Goal: Task Accomplishment & Management: Use online tool/utility

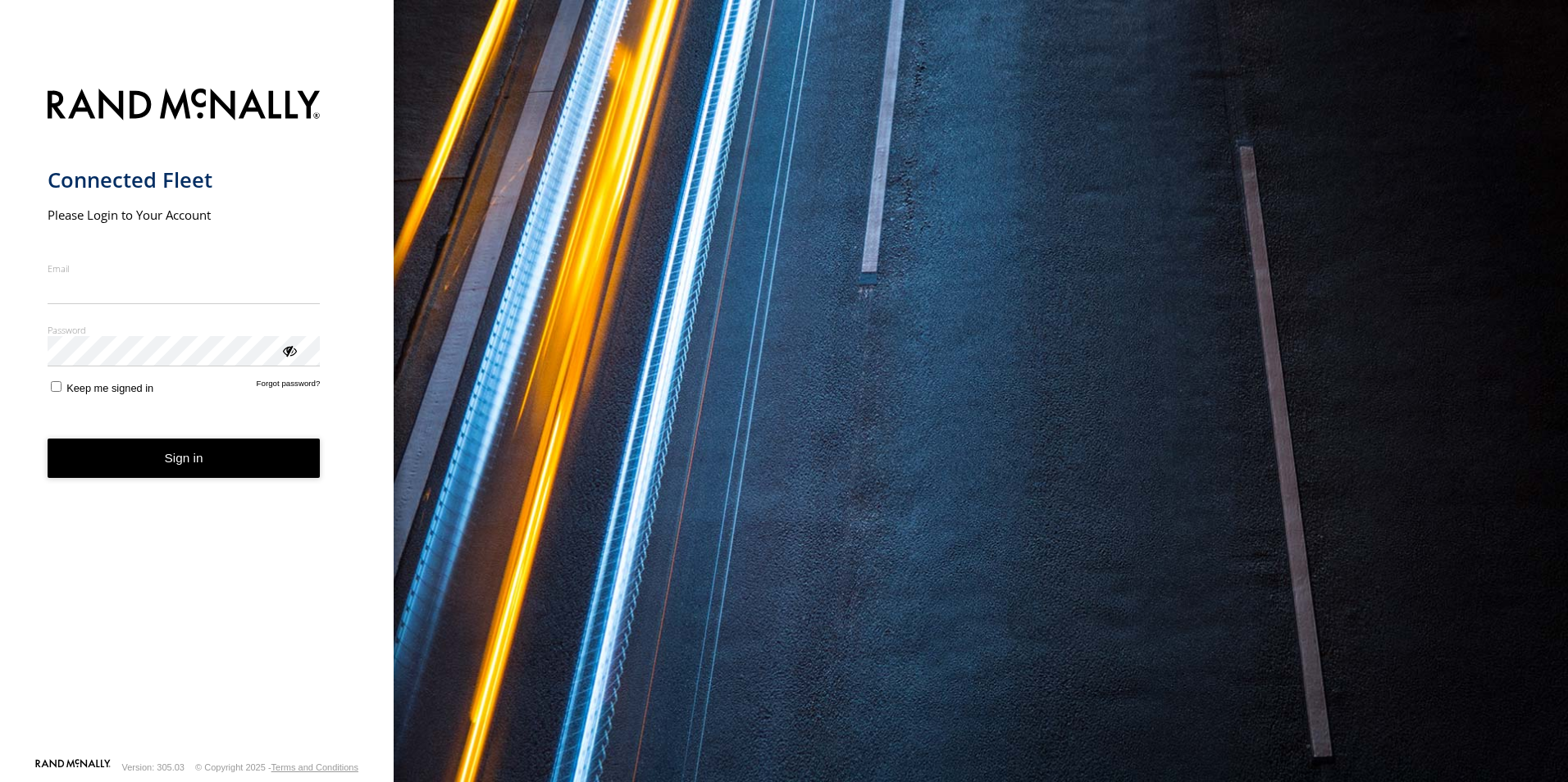
click at [180, 295] on input "Email" at bounding box center [184, 289] width 273 height 29
type input "**********"
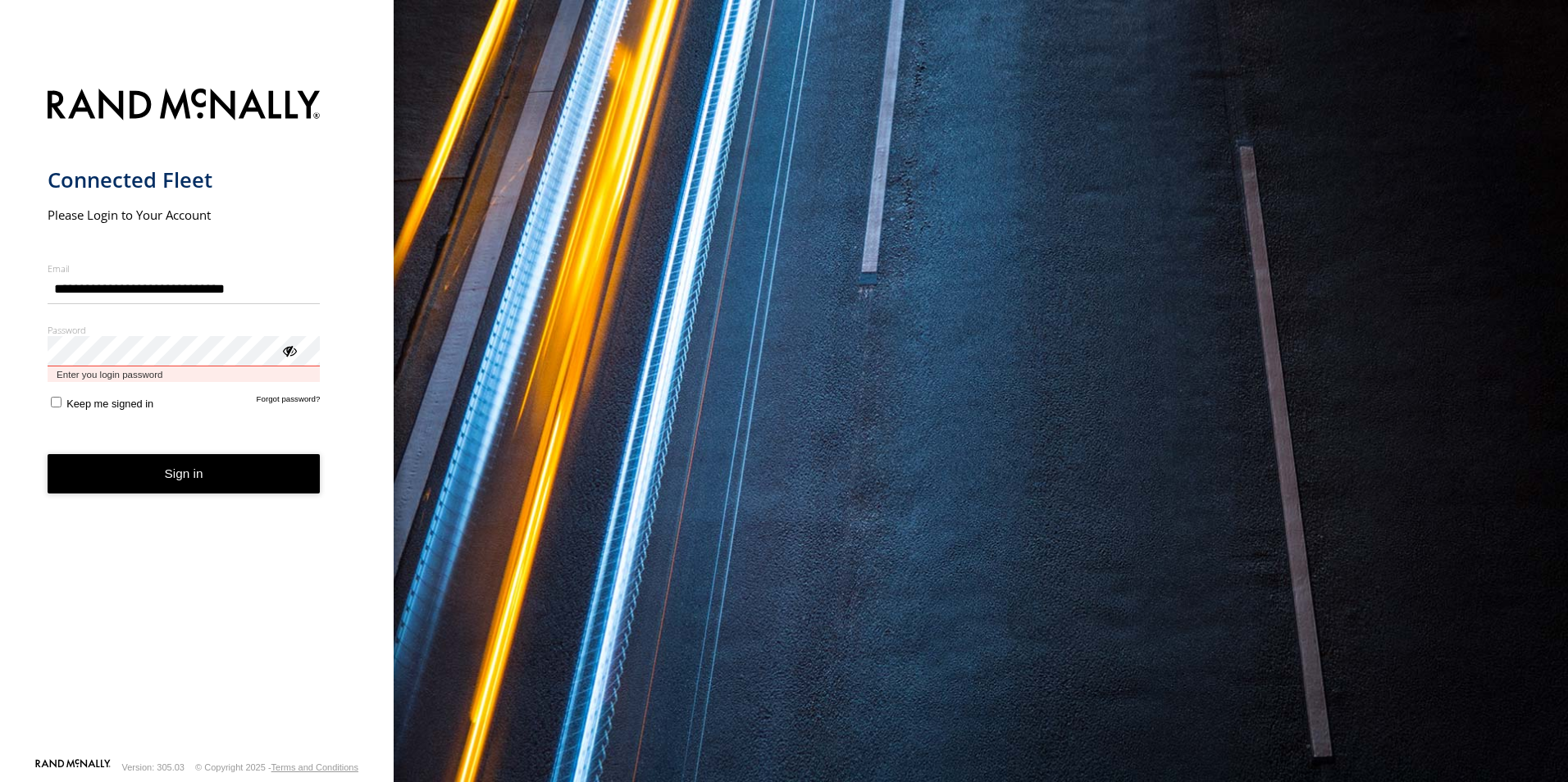
click at [48, 454] on button "Sign in" at bounding box center [184, 475] width 273 height 40
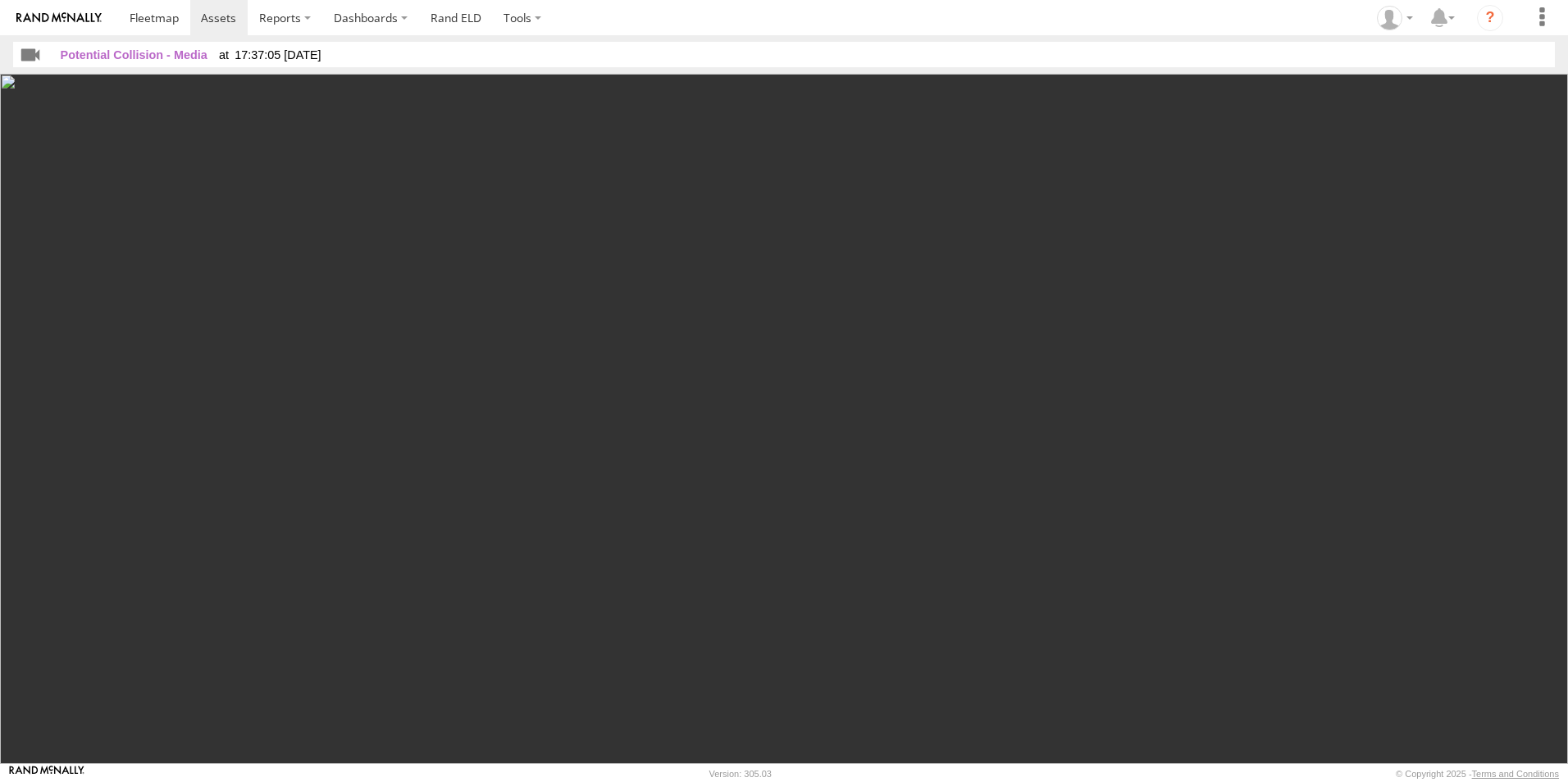
click at [946, 352] on img at bounding box center [784, 419] width 1568 height 690
click at [655, 297] on img at bounding box center [784, 419] width 1568 height 690
click at [158, 58] on span "Potential Collision - Media" at bounding box center [134, 55] width 147 height 13
click at [27, 55] on input "button" at bounding box center [30, 54] width 35 height 25
click at [24, 56] on input "button" at bounding box center [30, 54] width 35 height 25
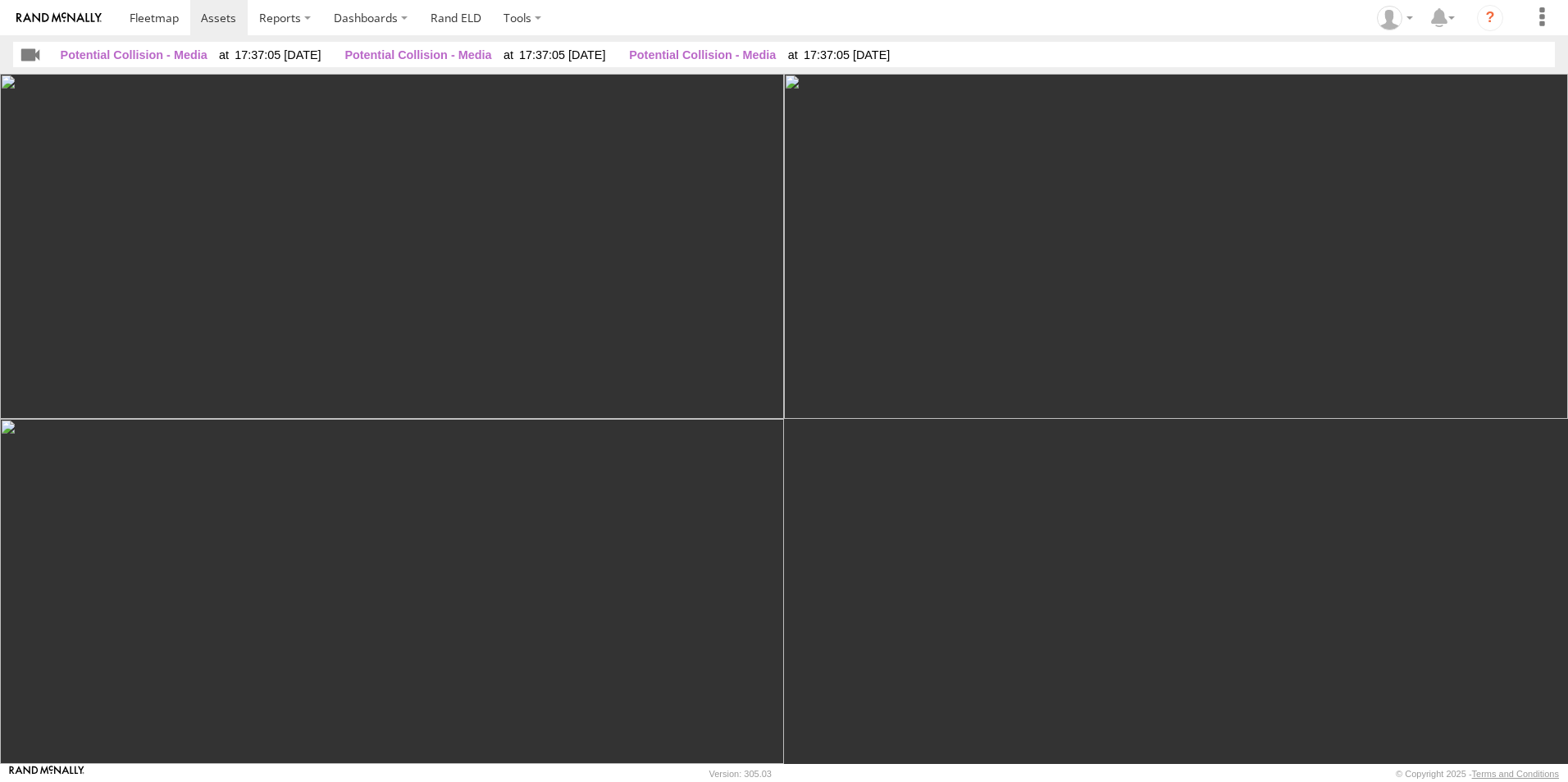
click at [24, 56] on input "button" at bounding box center [30, 54] width 35 height 25
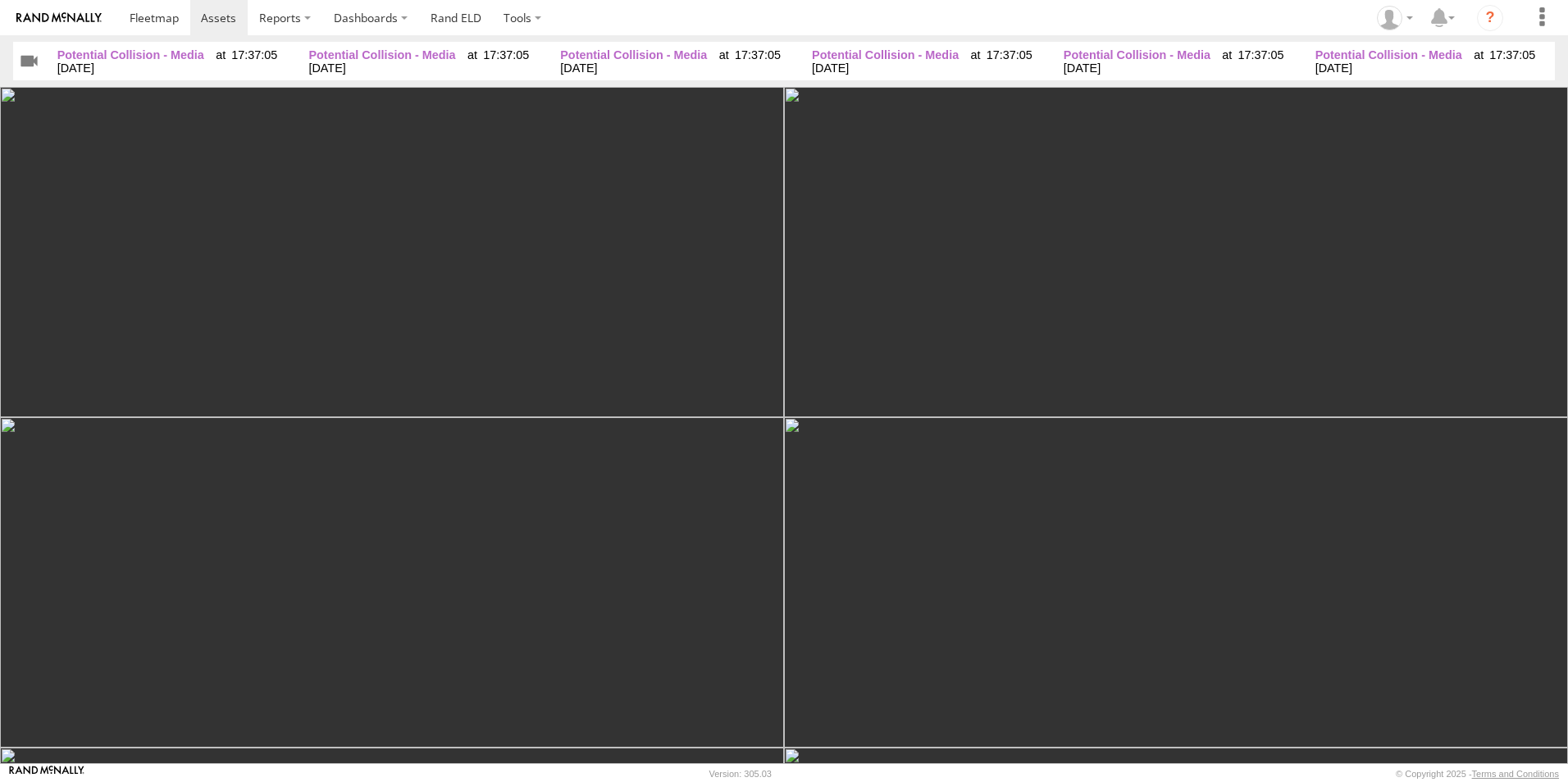
click at [24, 56] on input "button" at bounding box center [28, 61] width 32 height 38
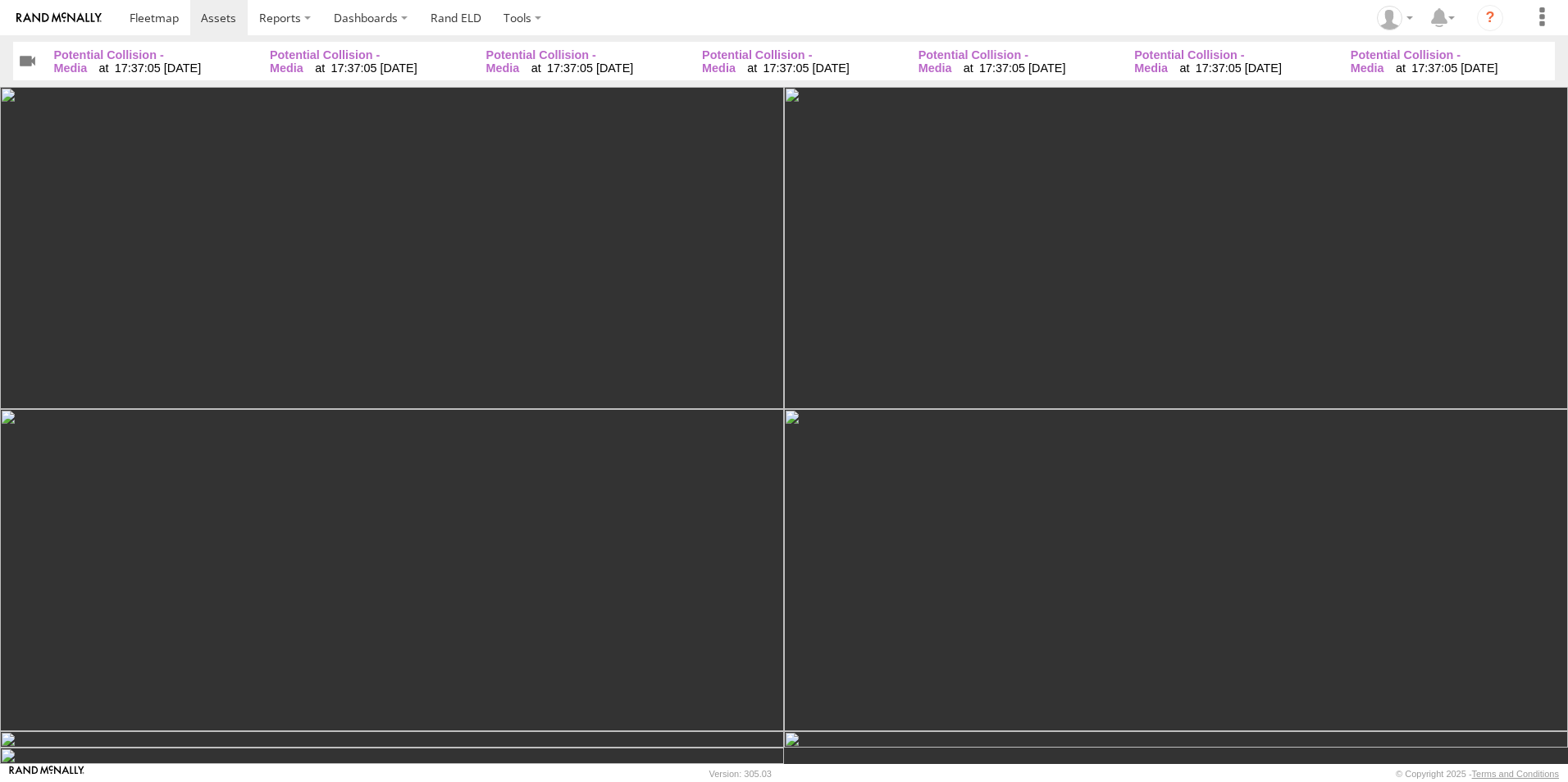
click at [29, 61] on input "button" at bounding box center [27, 61] width 28 height 38
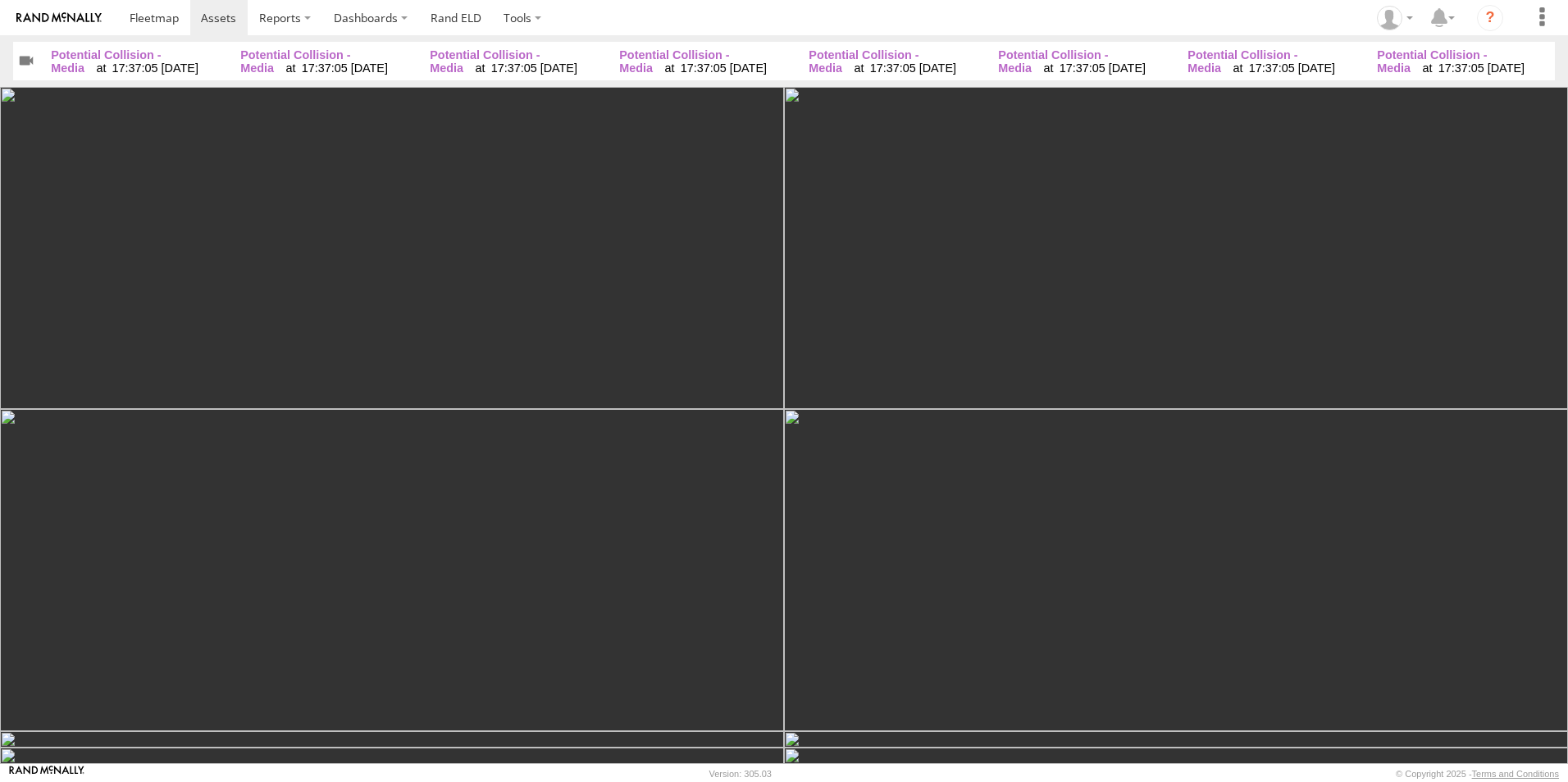
click at [70, 65] on span "Potential Collision - Media" at bounding box center [106, 61] width 110 height 27
click at [24, 66] on input "button" at bounding box center [26, 61] width 27 height 38
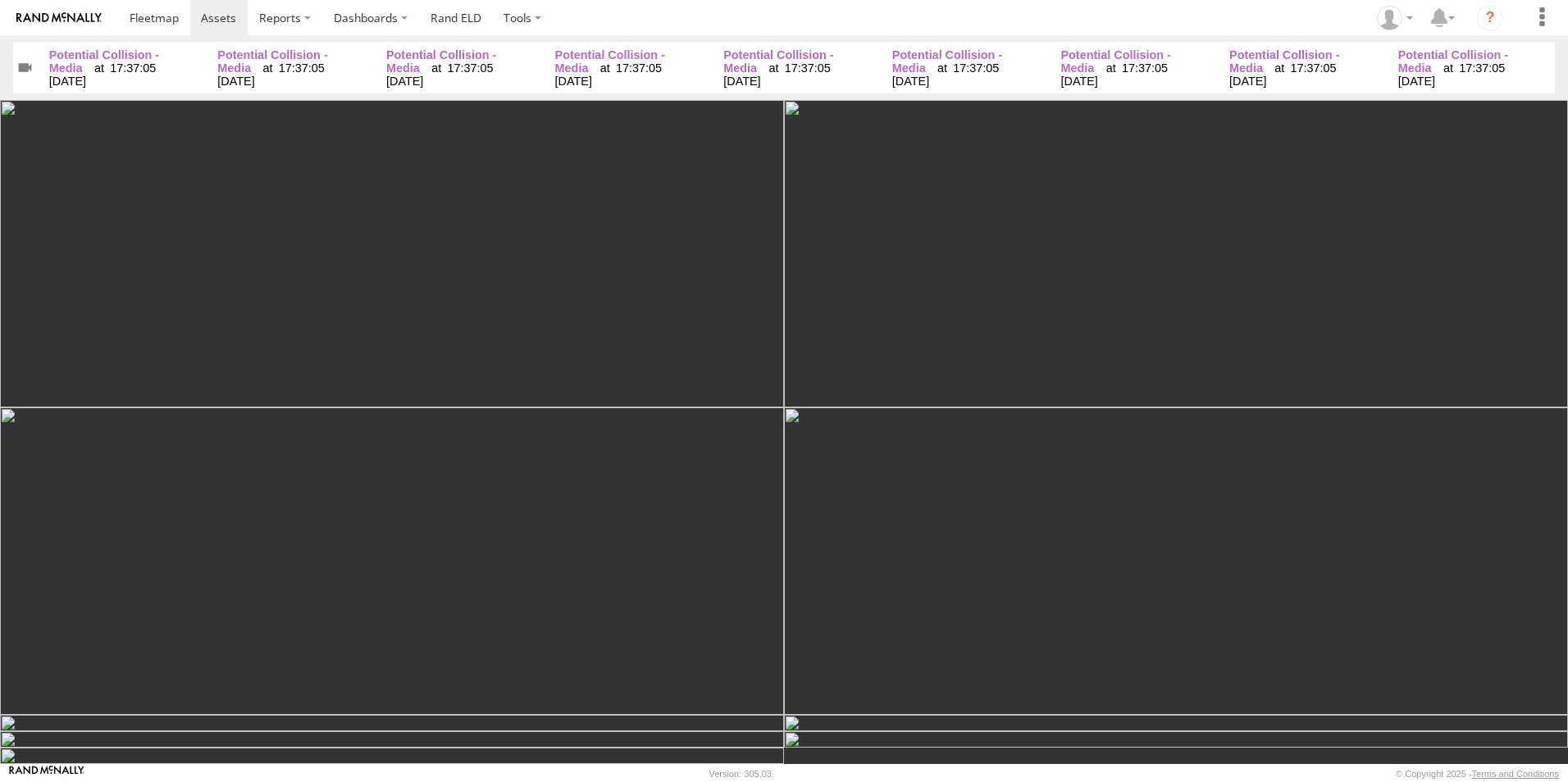
click at [24, 66] on input "button" at bounding box center [25, 67] width 24 height 50
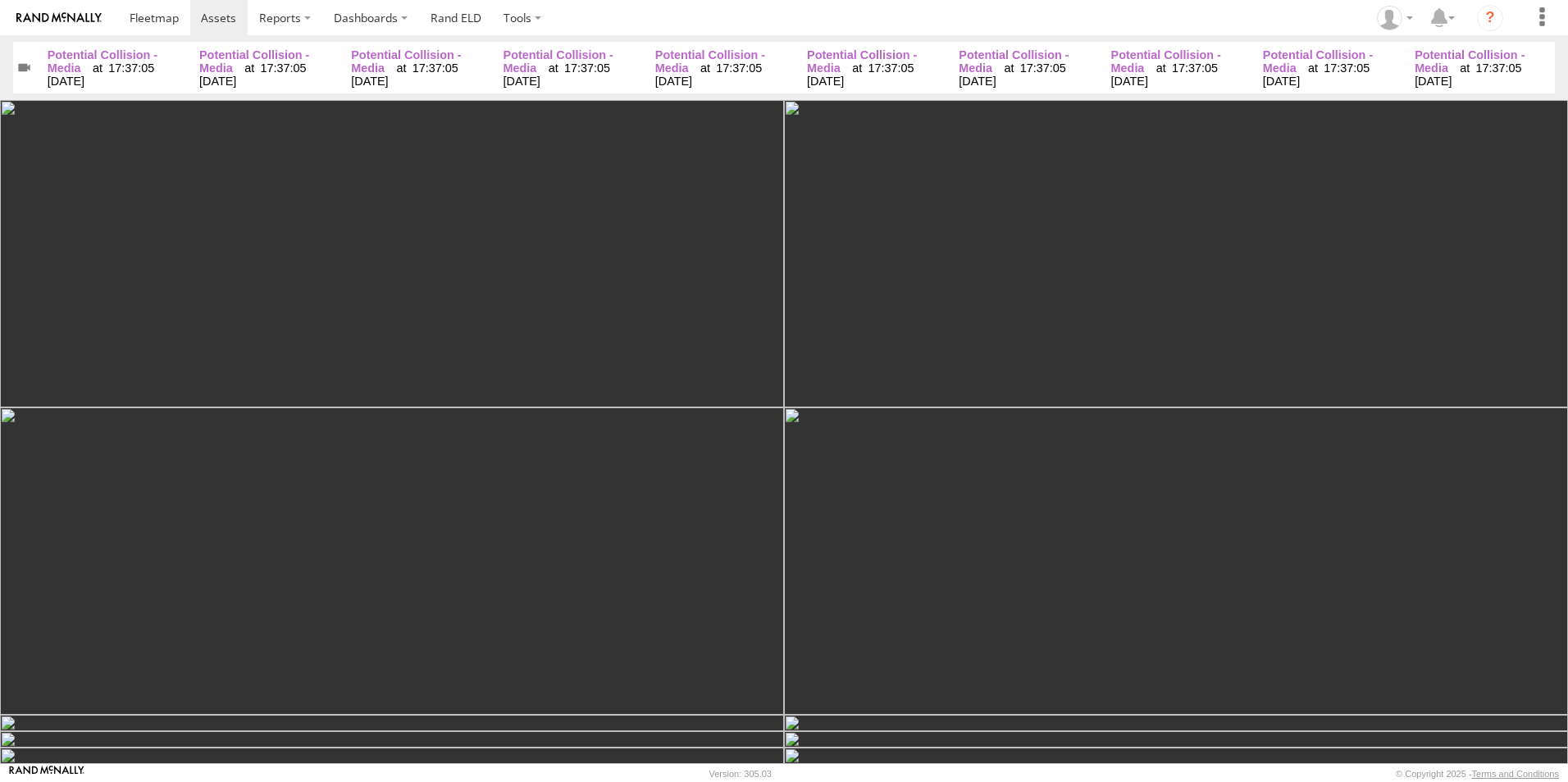
click at [88, 60] on span "Potential Collision - Media" at bounding box center [103, 61] width 110 height 27
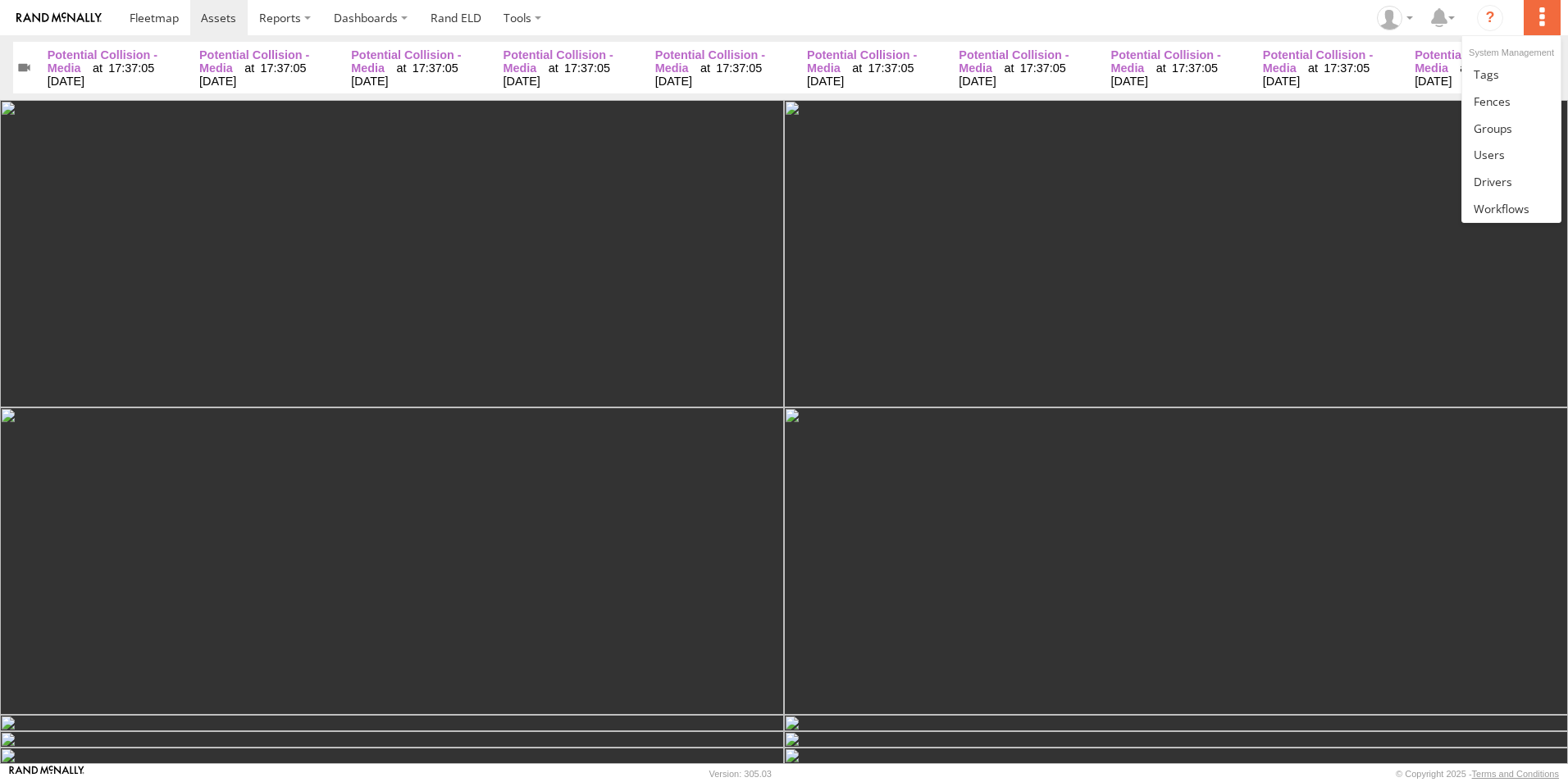
click at [1544, 14] on label at bounding box center [1541, 17] width 36 height 35
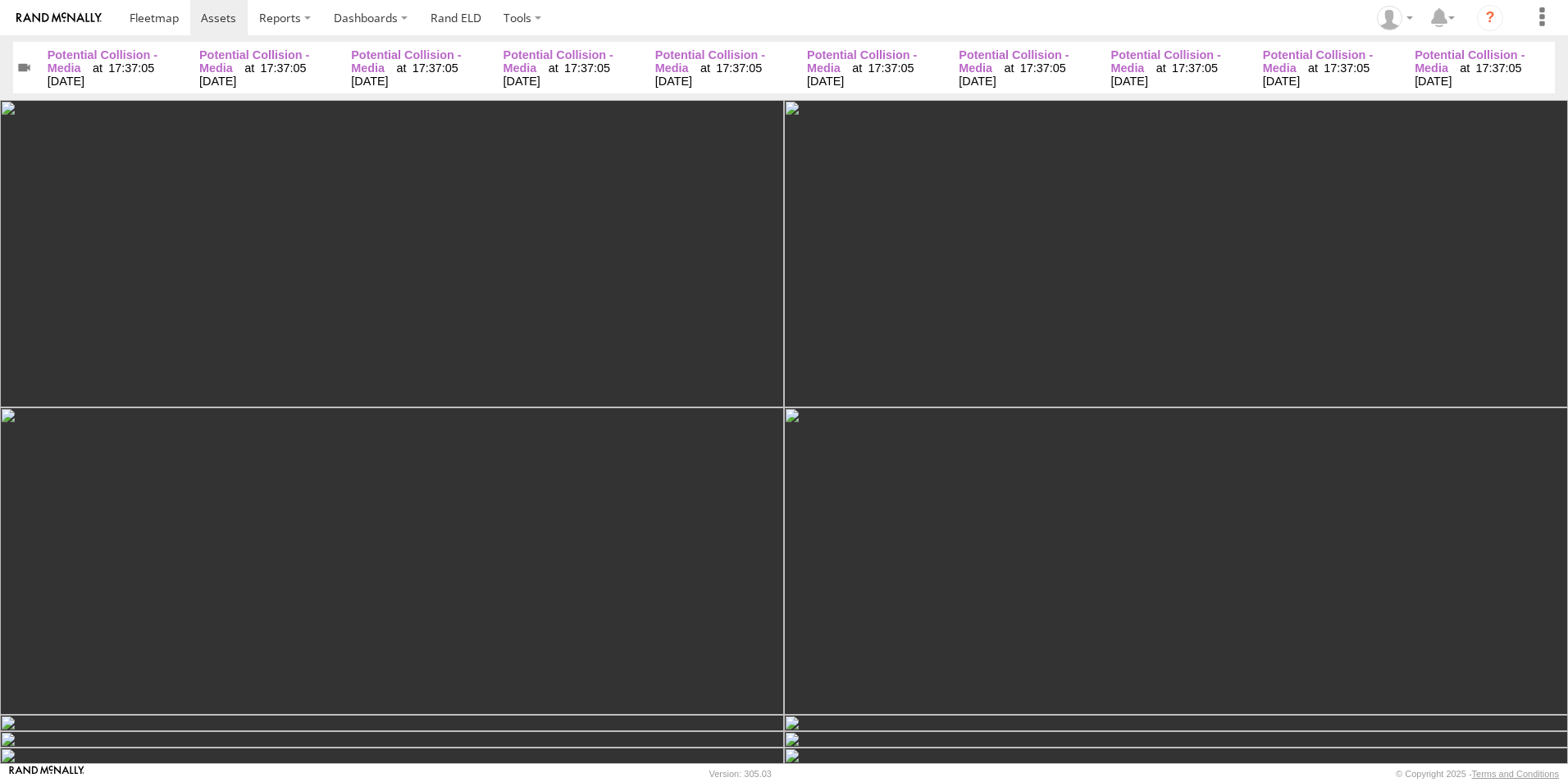
click at [22, 64] on input "button" at bounding box center [24, 67] width 22 height 50
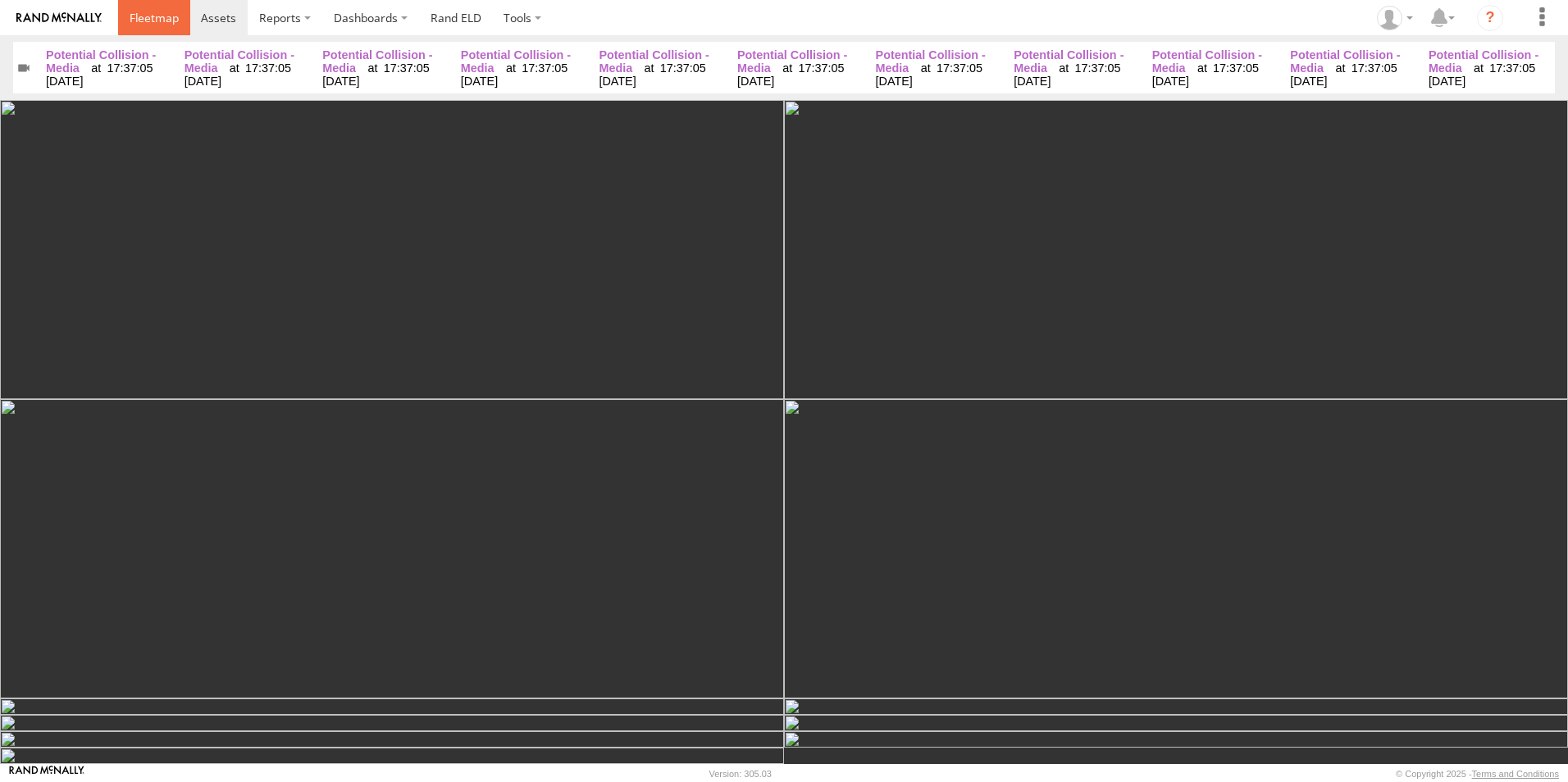
click at [151, 17] on span at bounding box center [154, 17] width 50 height 16
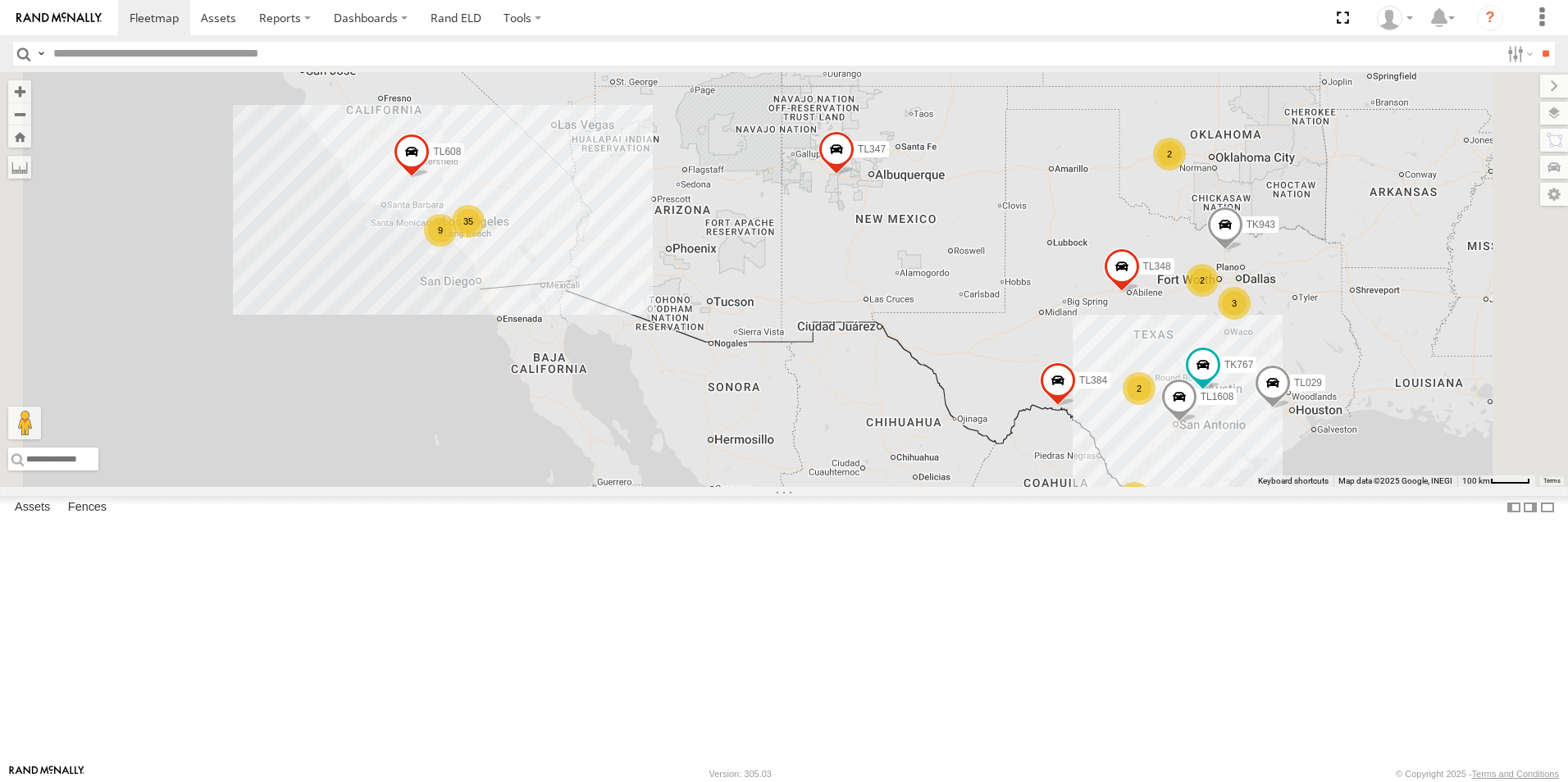
click at [1150, 515] on div "19" at bounding box center [1135, 498] width 33 height 33
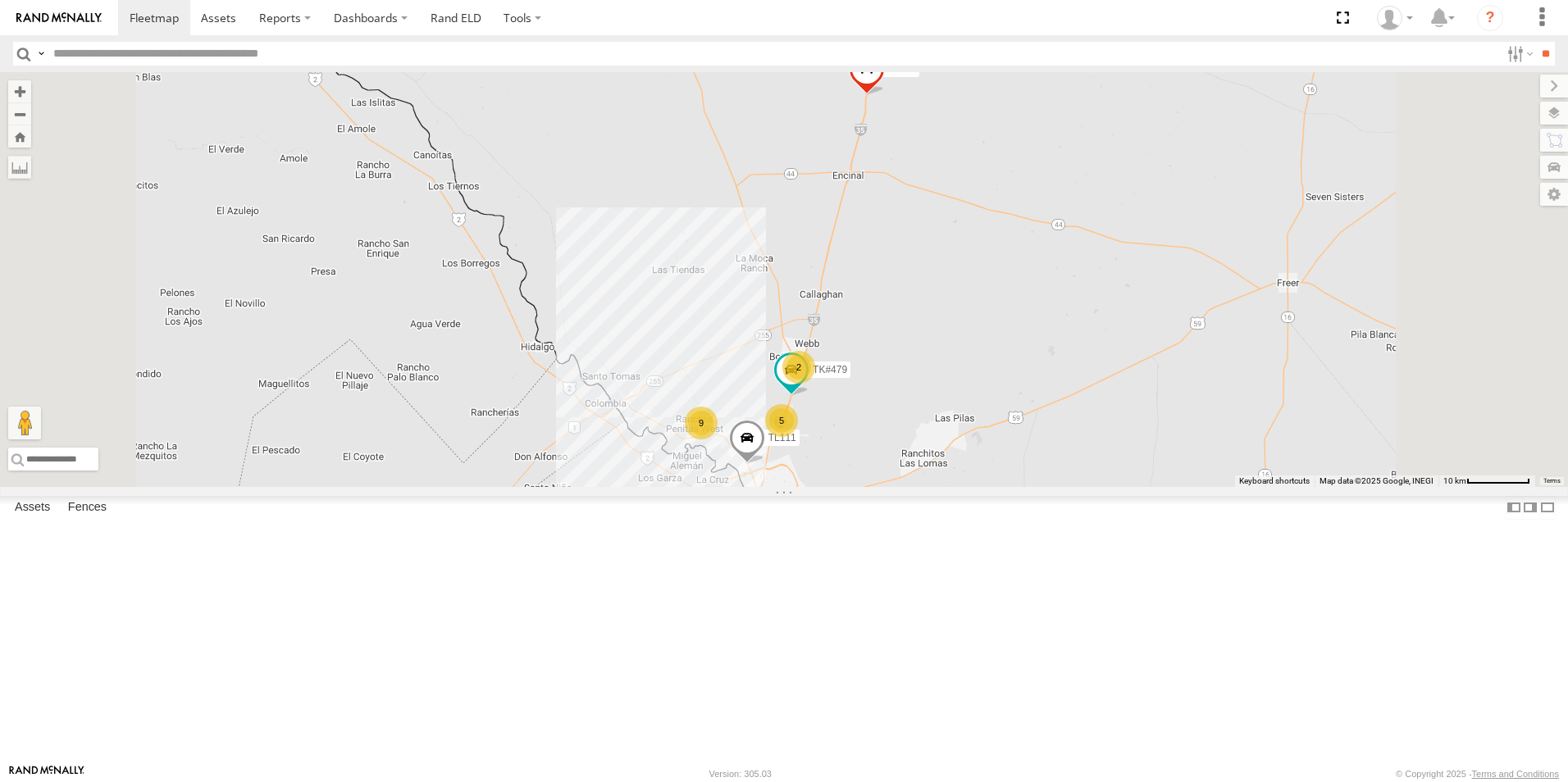
click at [798, 437] on div "5" at bounding box center [781, 420] width 33 height 33
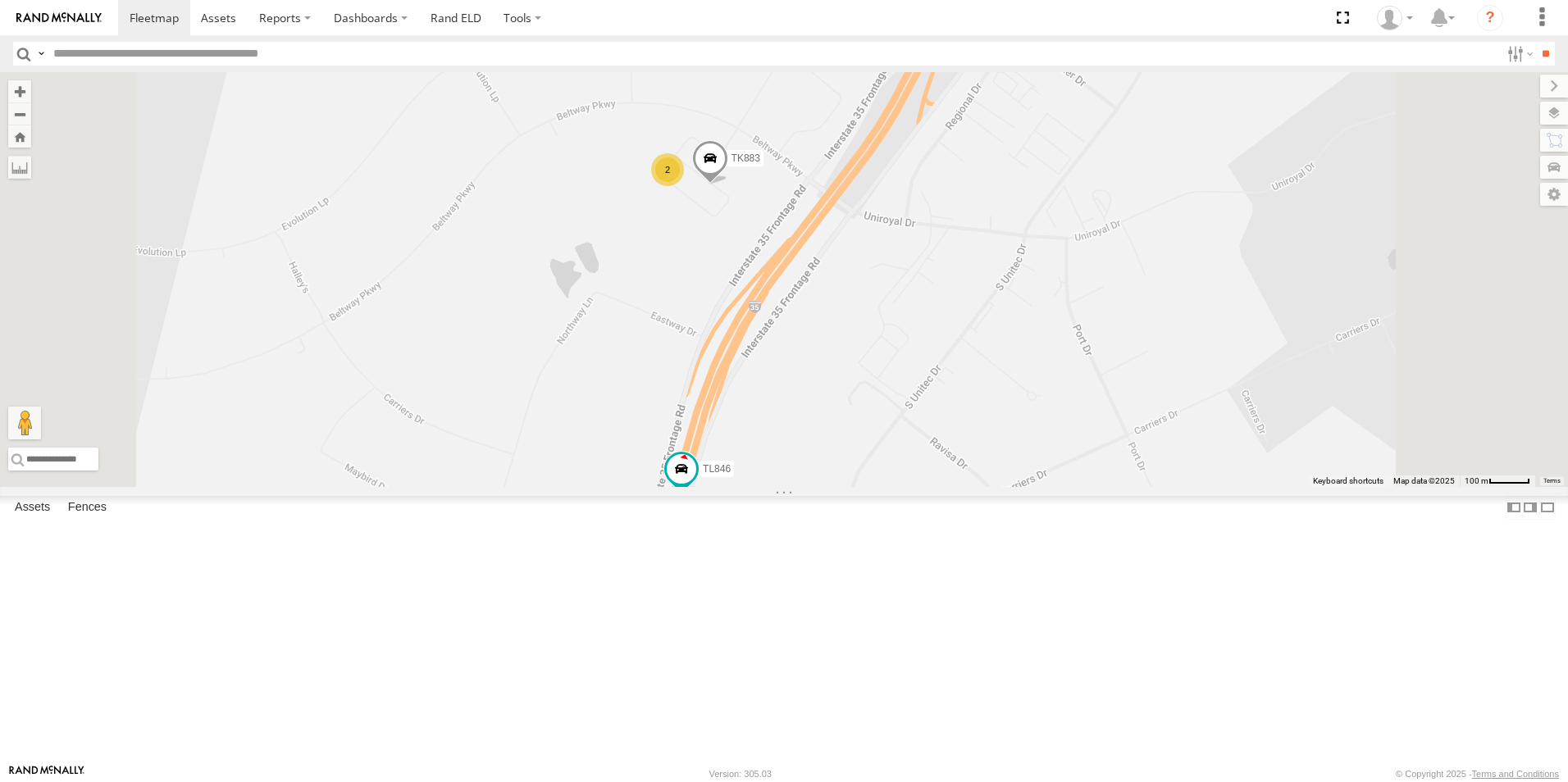
click at [684, 186] on div "2" at bounding box center [667, 170] width 33 height 33
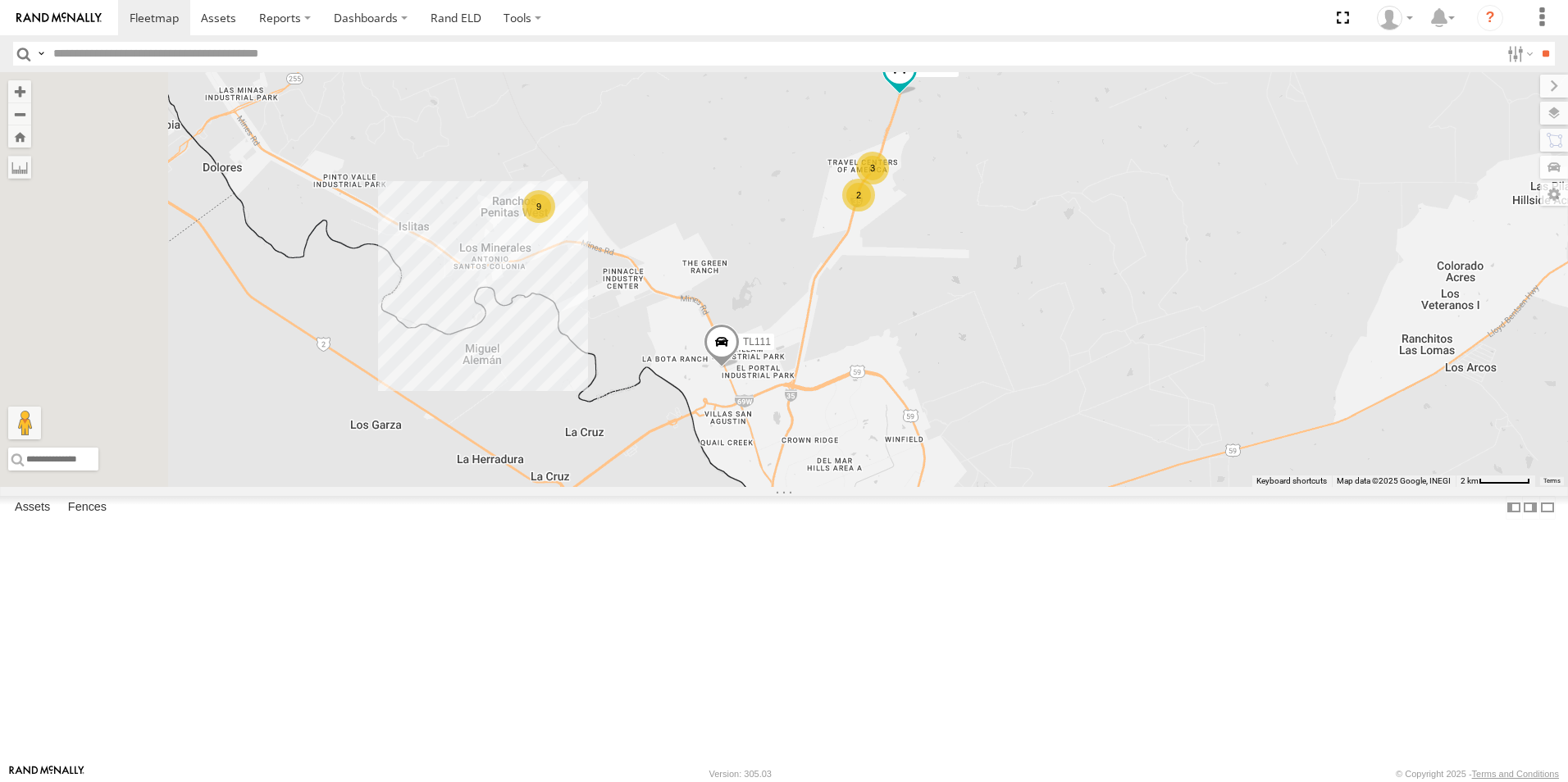
drag, startPoint x: 665, startPoint y: 329, endPoint x: 858, endPoint y: 316, distance: 193.4
click at [858, 316] on div "TL347 TL384 TL348 TL029 TL132 TK767 TL1608 TK943 TL608 TL111 TL102 TK#479 479 (…" at bounding box center [784, 280] width 1568 height 415
click at [555, 223] on div "9" at bounding box center [539, 207] width 33 height 33
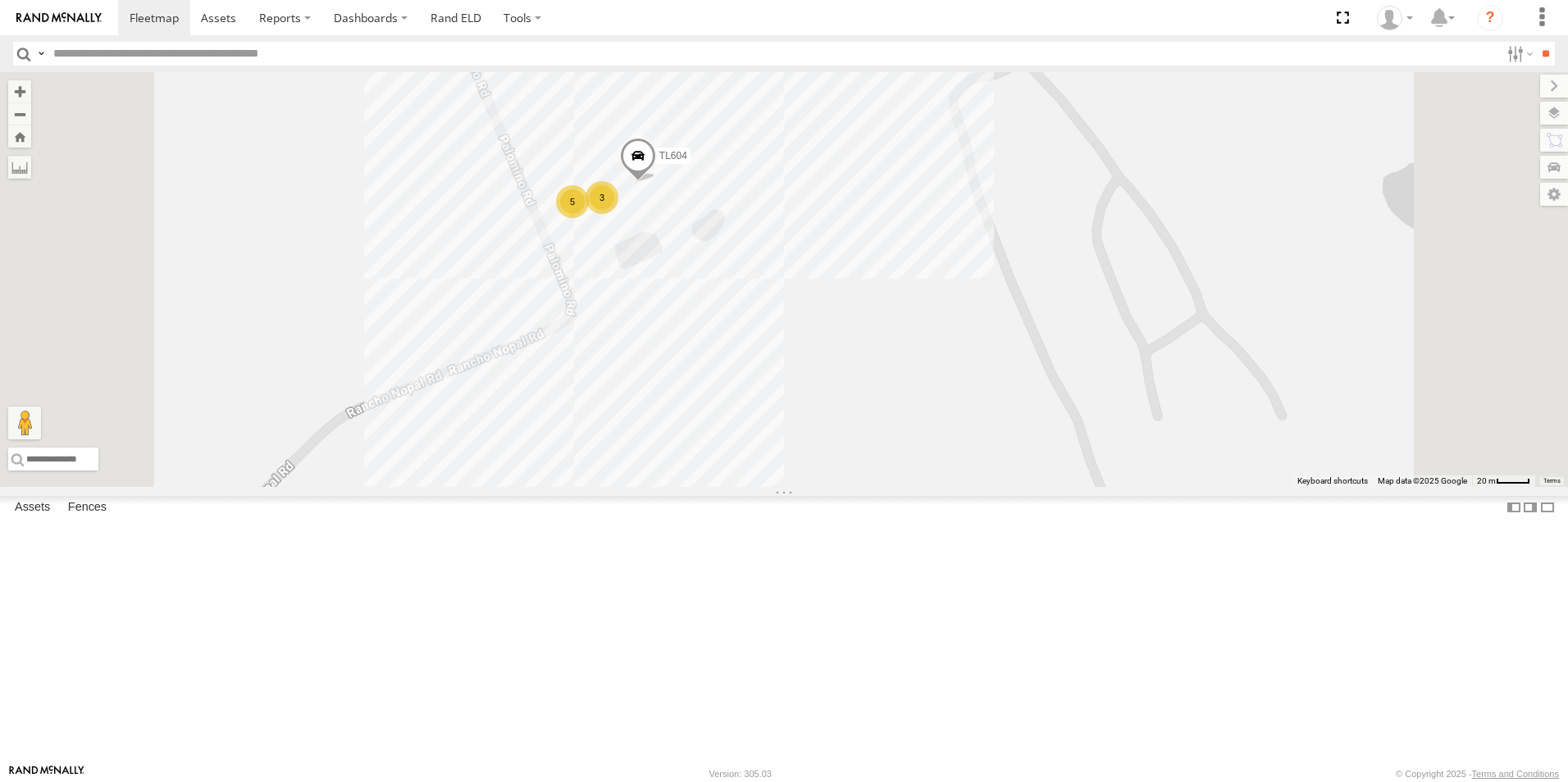
click at [82, 53] on input "text" at bounding box center [773, 54] width 1453 height 24
type input "*****"
click at [1537, 51] on input "**" at bounding box center [1545, 54] width 19 height 24
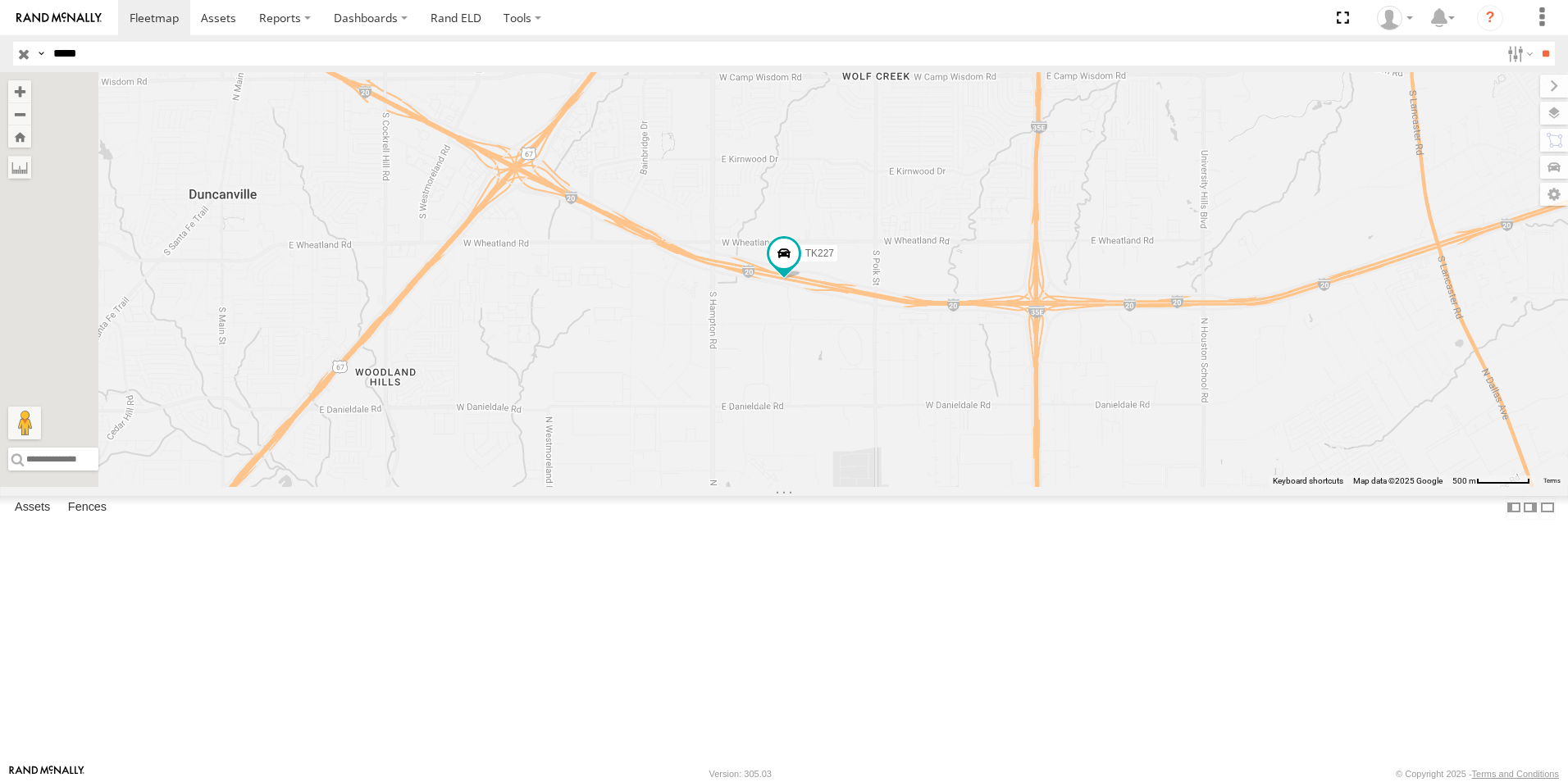
click at [0, 0] on div "All Assets" at bounding box center [0, 0] width 0 height 0
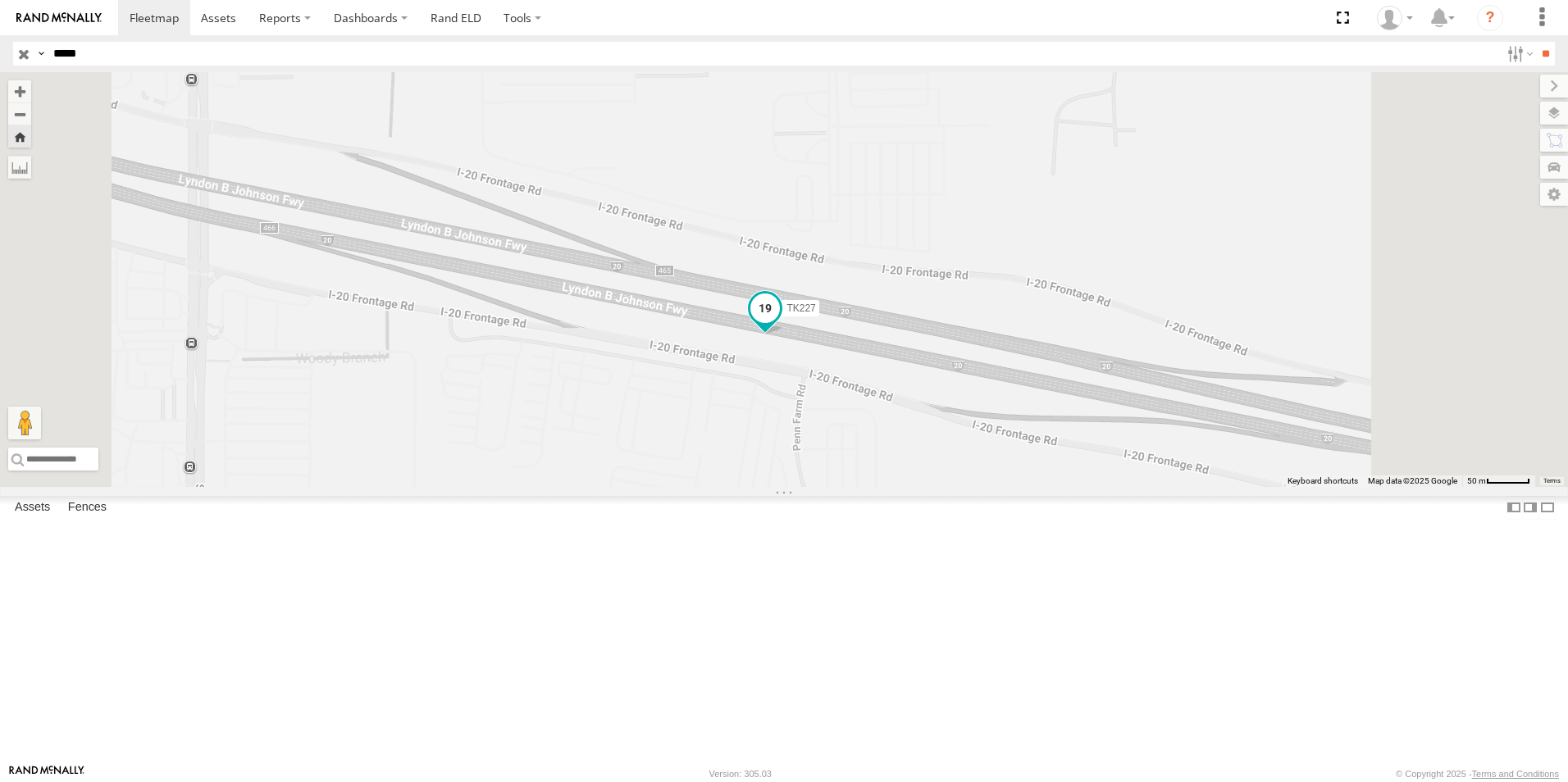
click at [780, 323] on span at bounding box center [765, 308] width 29 height 29
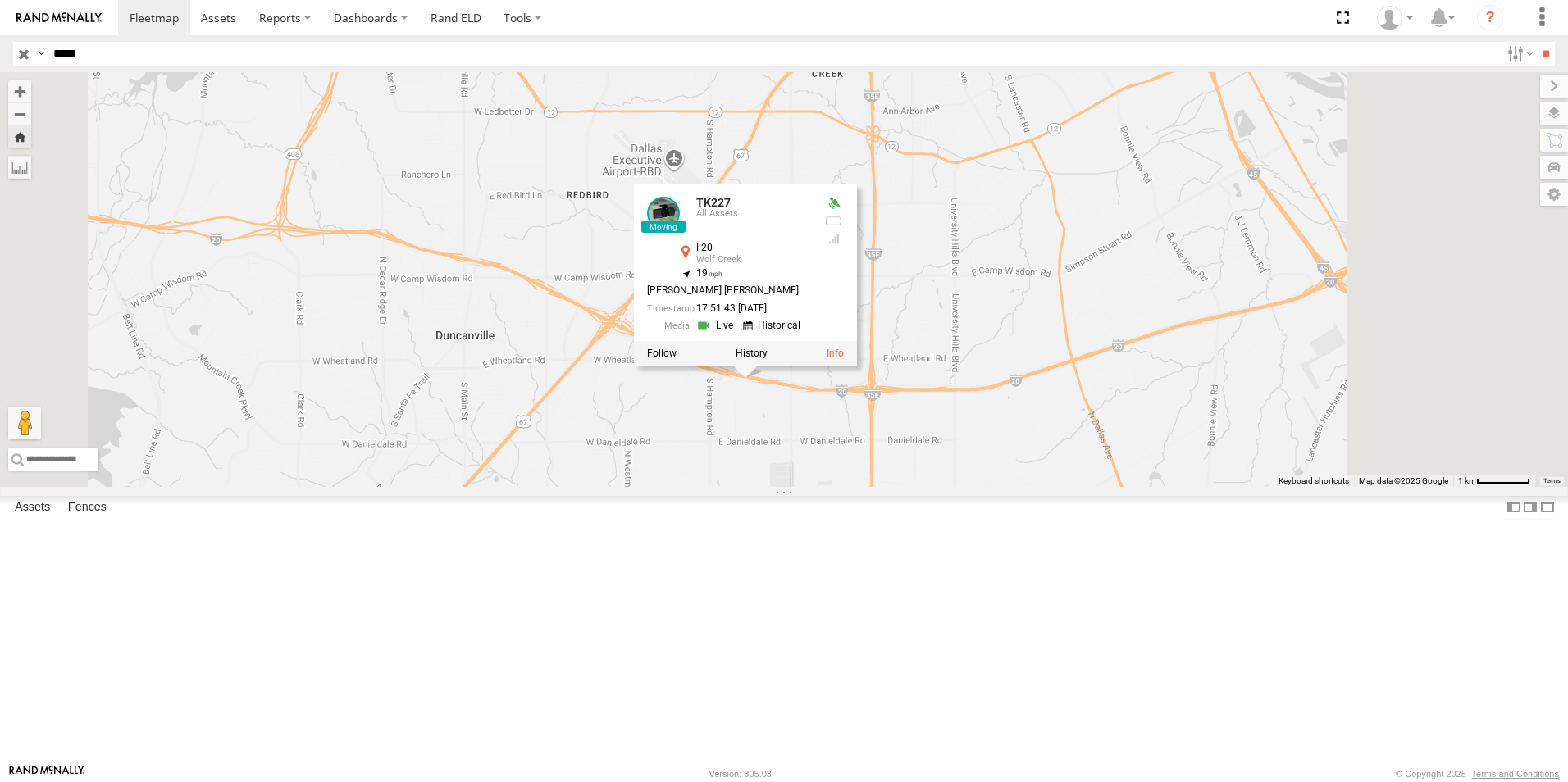
drag, startPoint x: 973, startPoint y: 554, endPoint x: 918, endPoint y: 619, distance: 85.1
click at [918, 487] on div "TK227 TK227 All Assets I-20 Wolf Creek 32.64428 , -96.84966 19 JOSE E ZELAYA RI…" at bounding box center [784, 280] width 1568 height 415
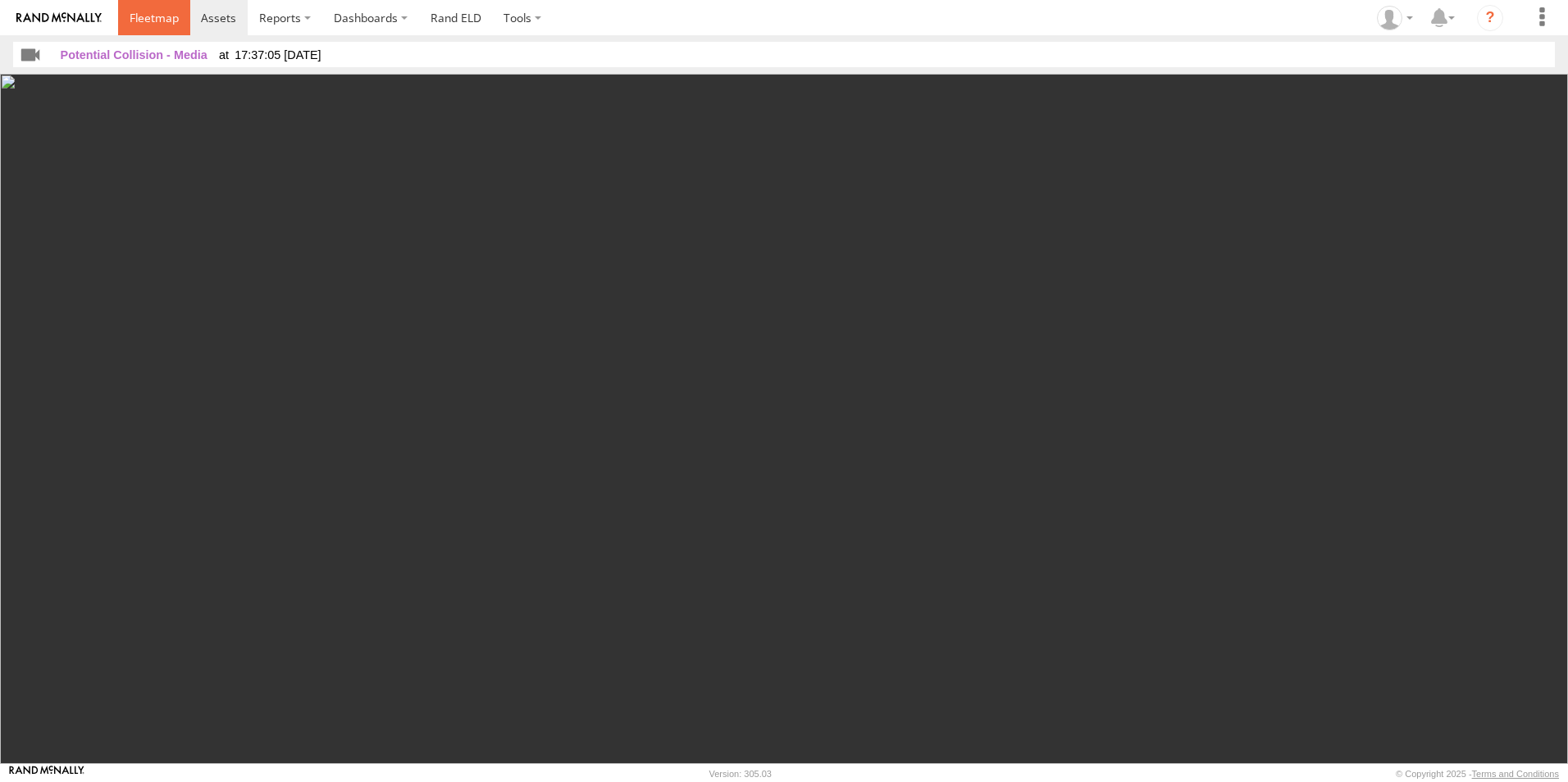
click at [144, 12] on span at bounding box center [154, 17] width 50 height 16
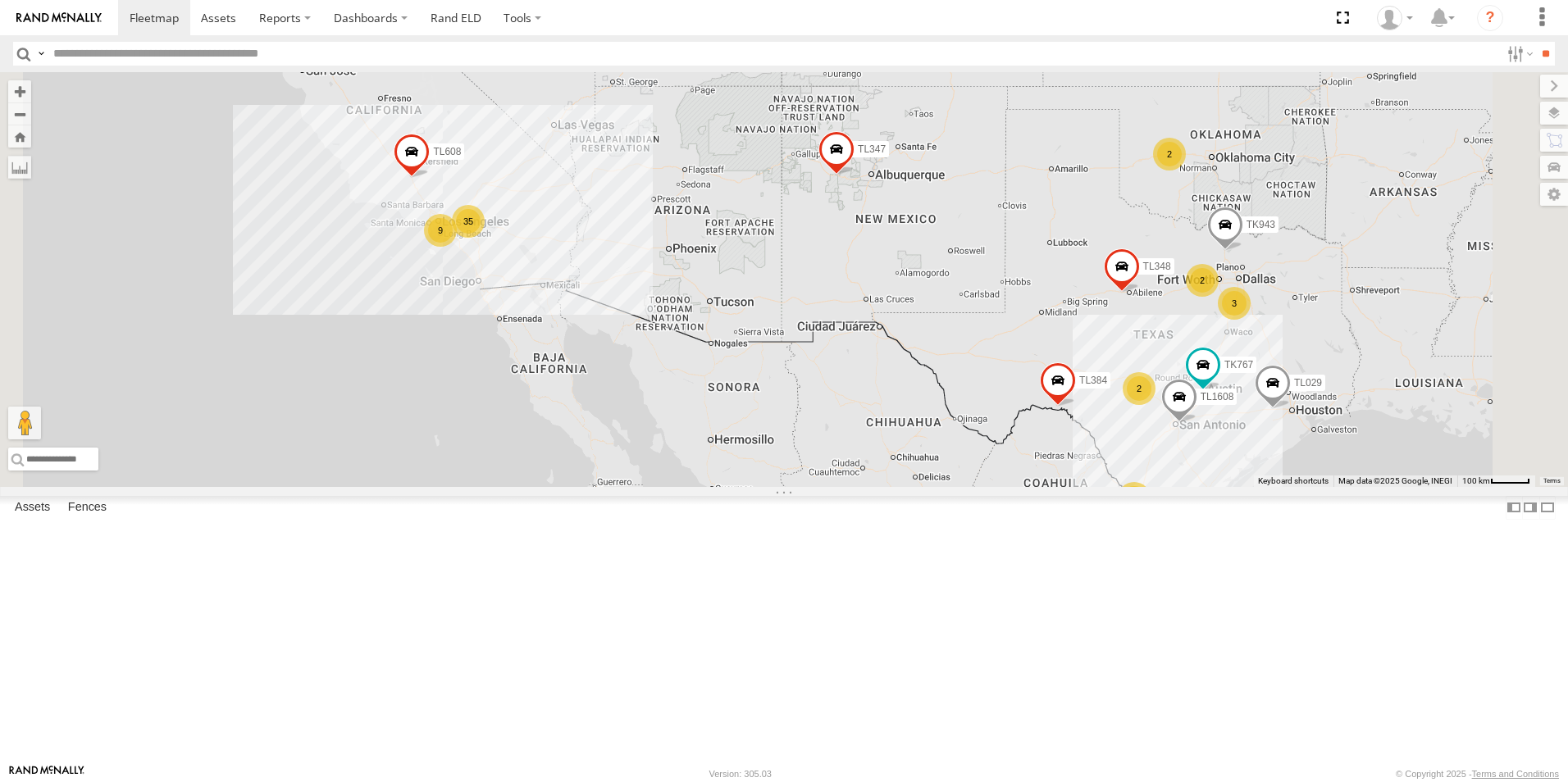
click at [119, 52] on input "text" at bounding box center [773, 54] width 1453 height 24
type input "*****"
click at [1544, 46] on input "**" at bounding box center [1545, 54] width 19 height 24
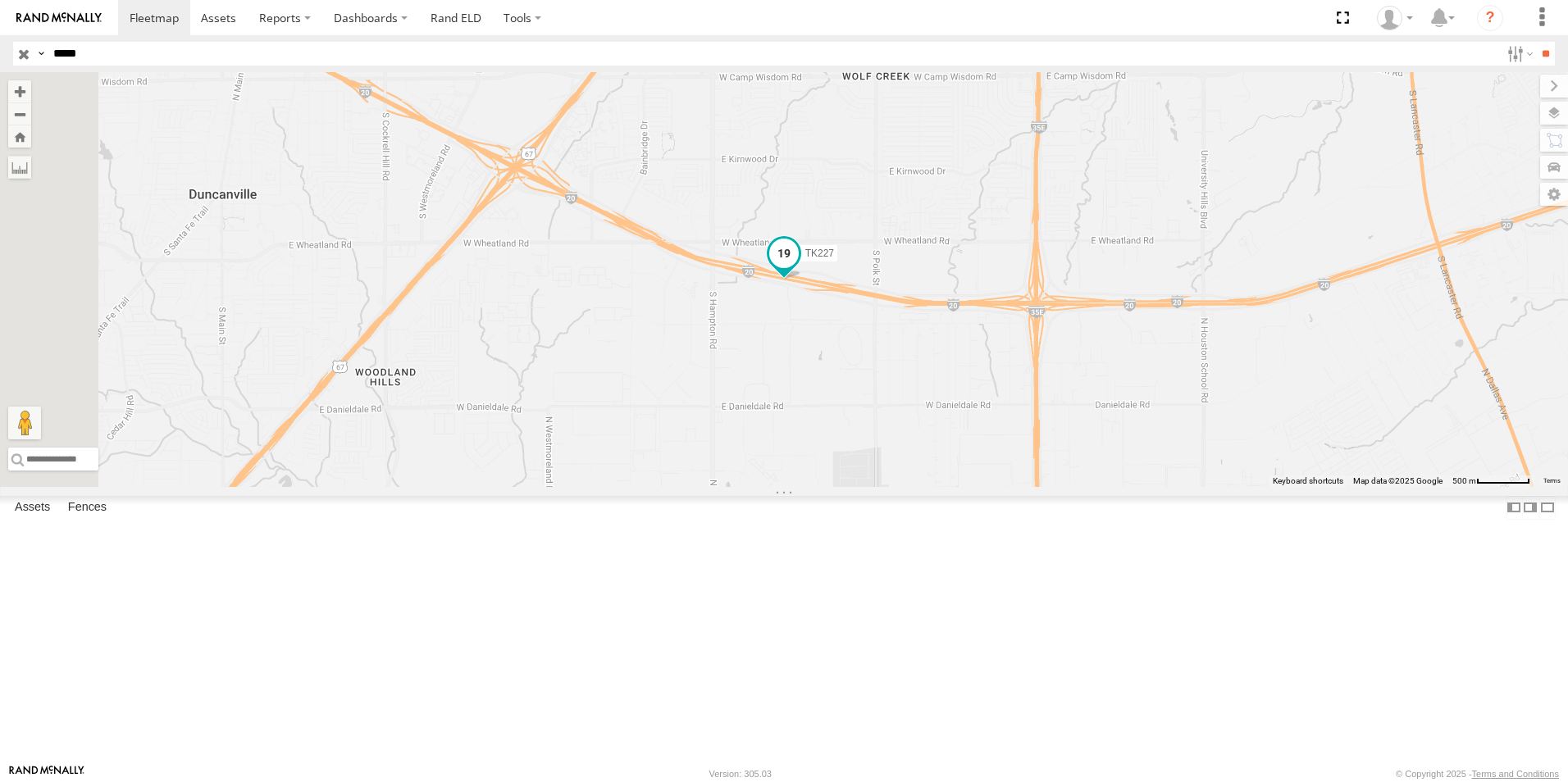
click at [799, 268] on span at bounding box center [784, 253] width 29 height 29
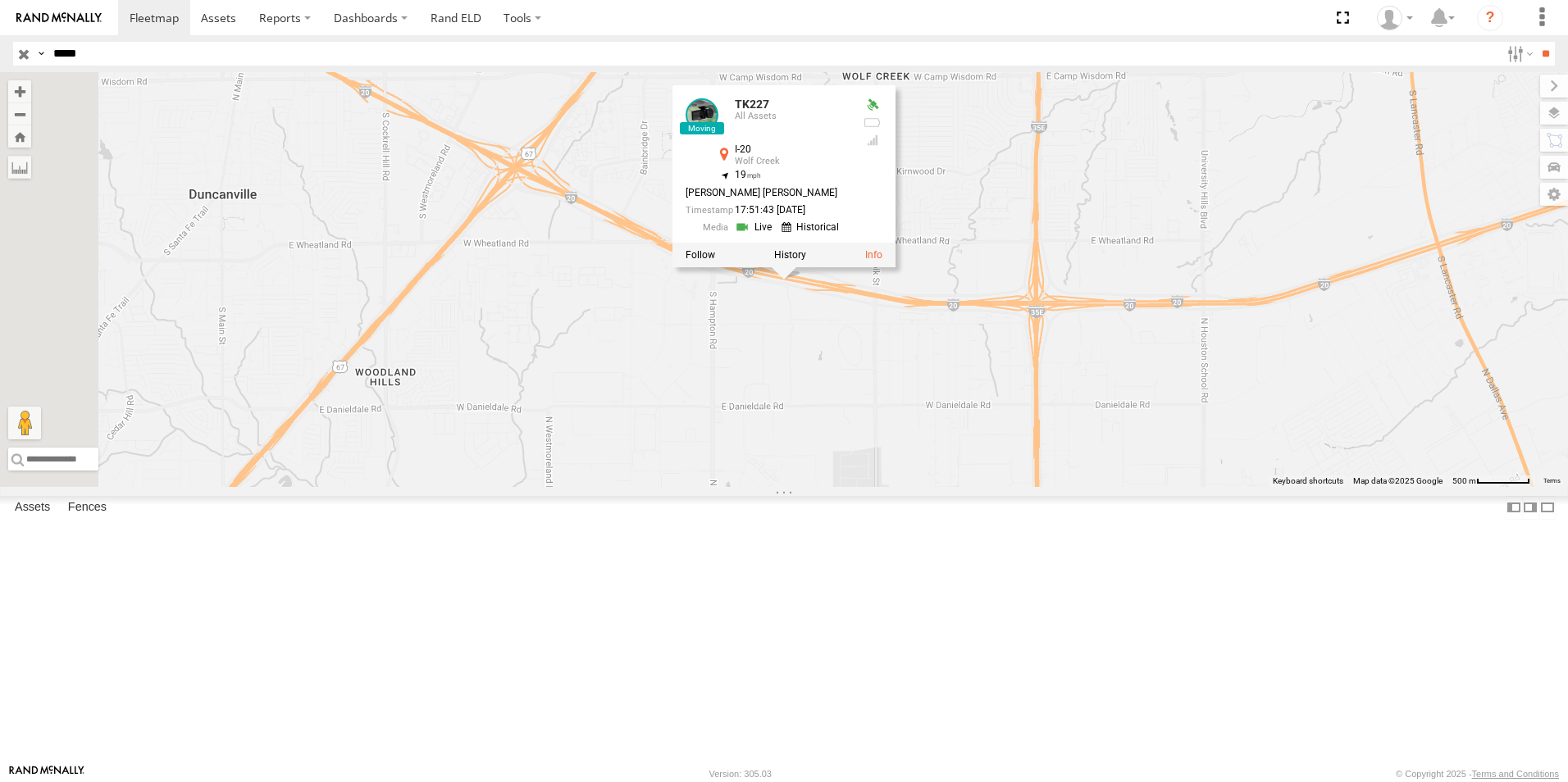
click at [844, 235] on link at bounding box center [812, 227] width 62 height 16
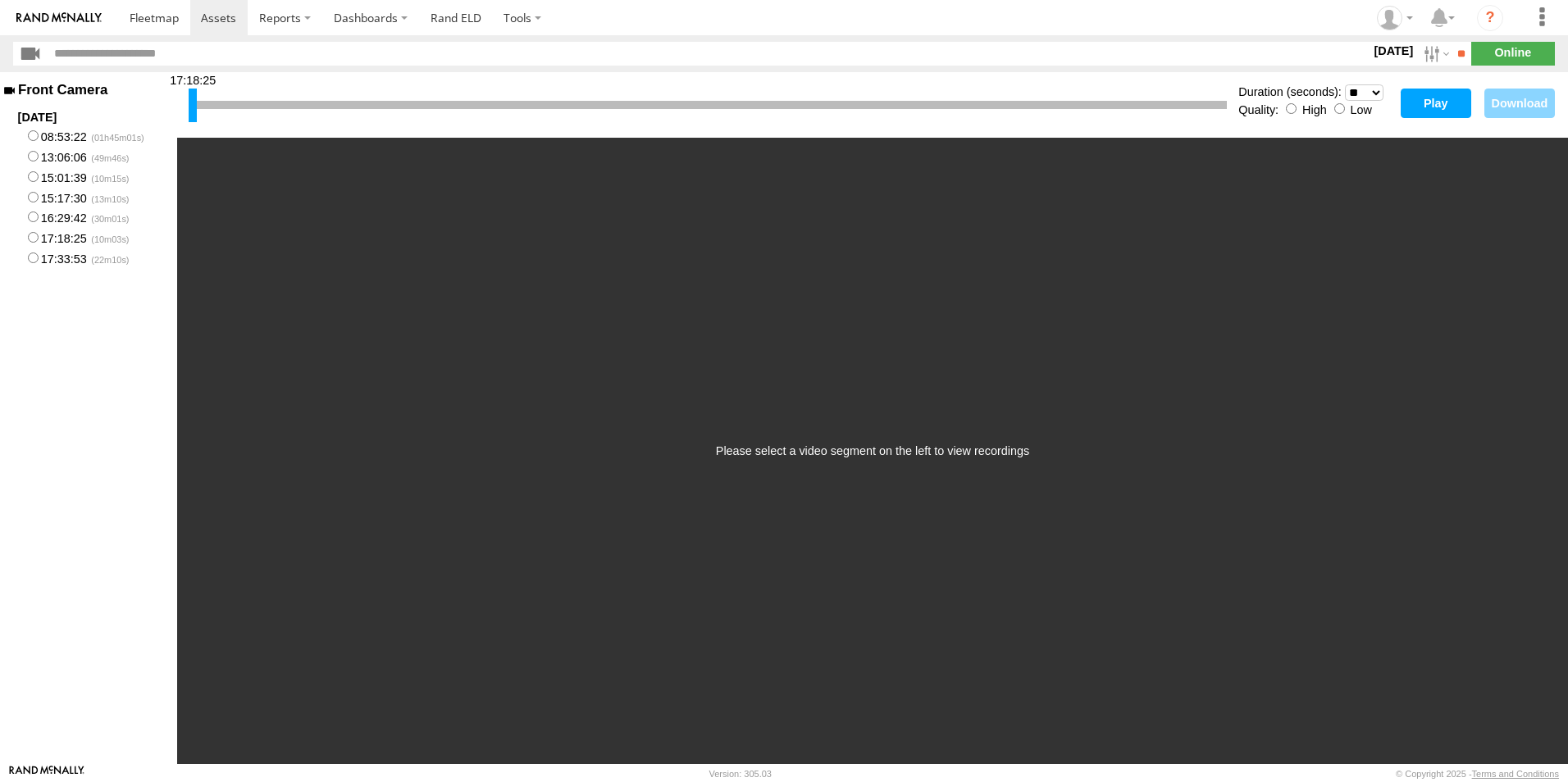
click at [1433, 101] on button "Play" at bounding box center [1436, 103] width 71 height 29
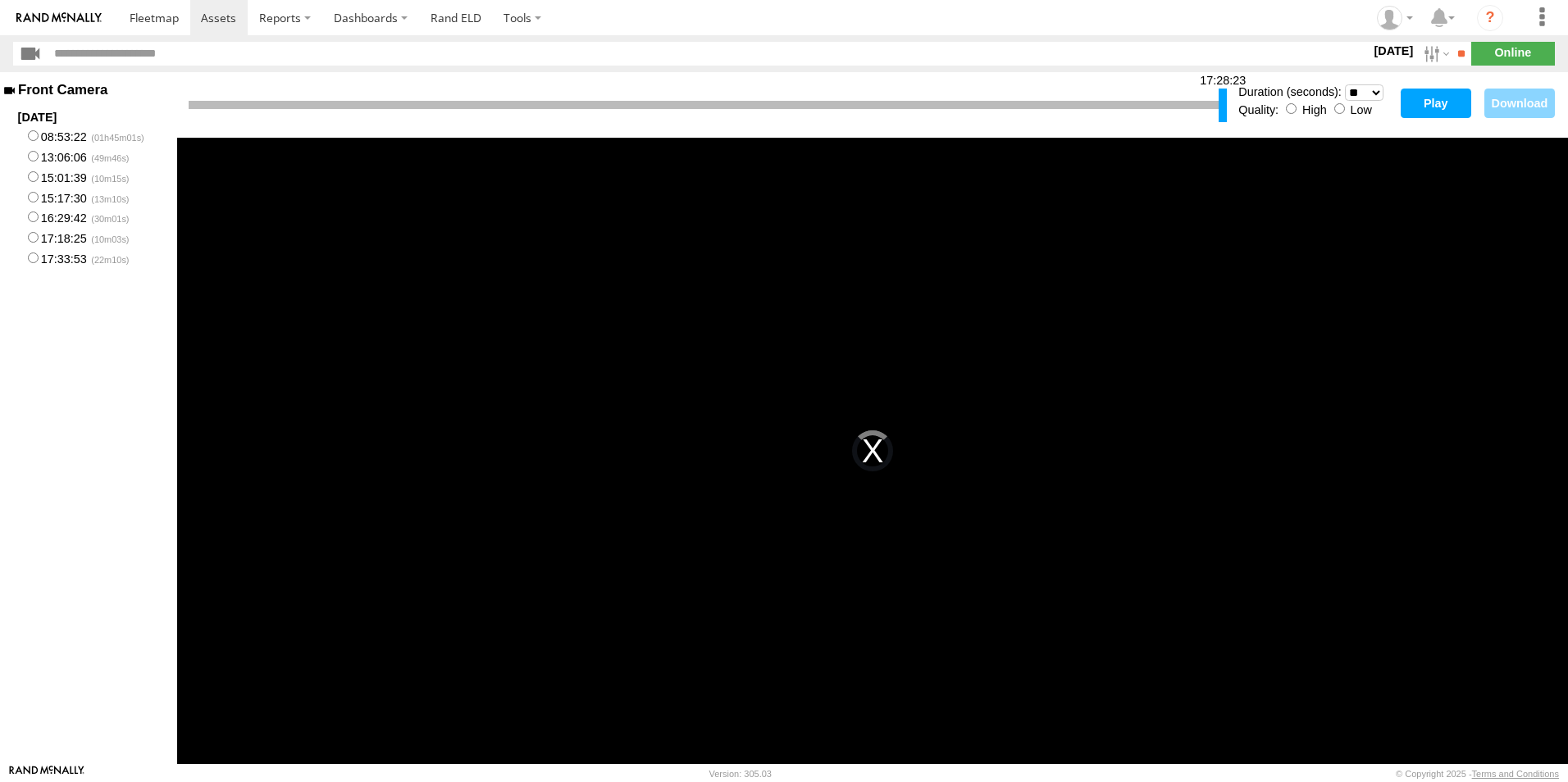
drag, startPoint x: 192, startPoint y: 108, endPoint x: 1224, endPoint y: 123, distance: 1032.1
click at [1224, 123] on div "17:28:23" at bounding box center [707, 106] width 1038 height 42
drag, startPoint x: 193, startPoint y: 106, endPoint x: 352, endPoint y: 113, distance: 159.2
click at [352, 113] on div at bounding box center [352, 105] width 8 height 34
click at [1442, 100] on button "Play" at bounding box center [1436, 103] width 71 height 29
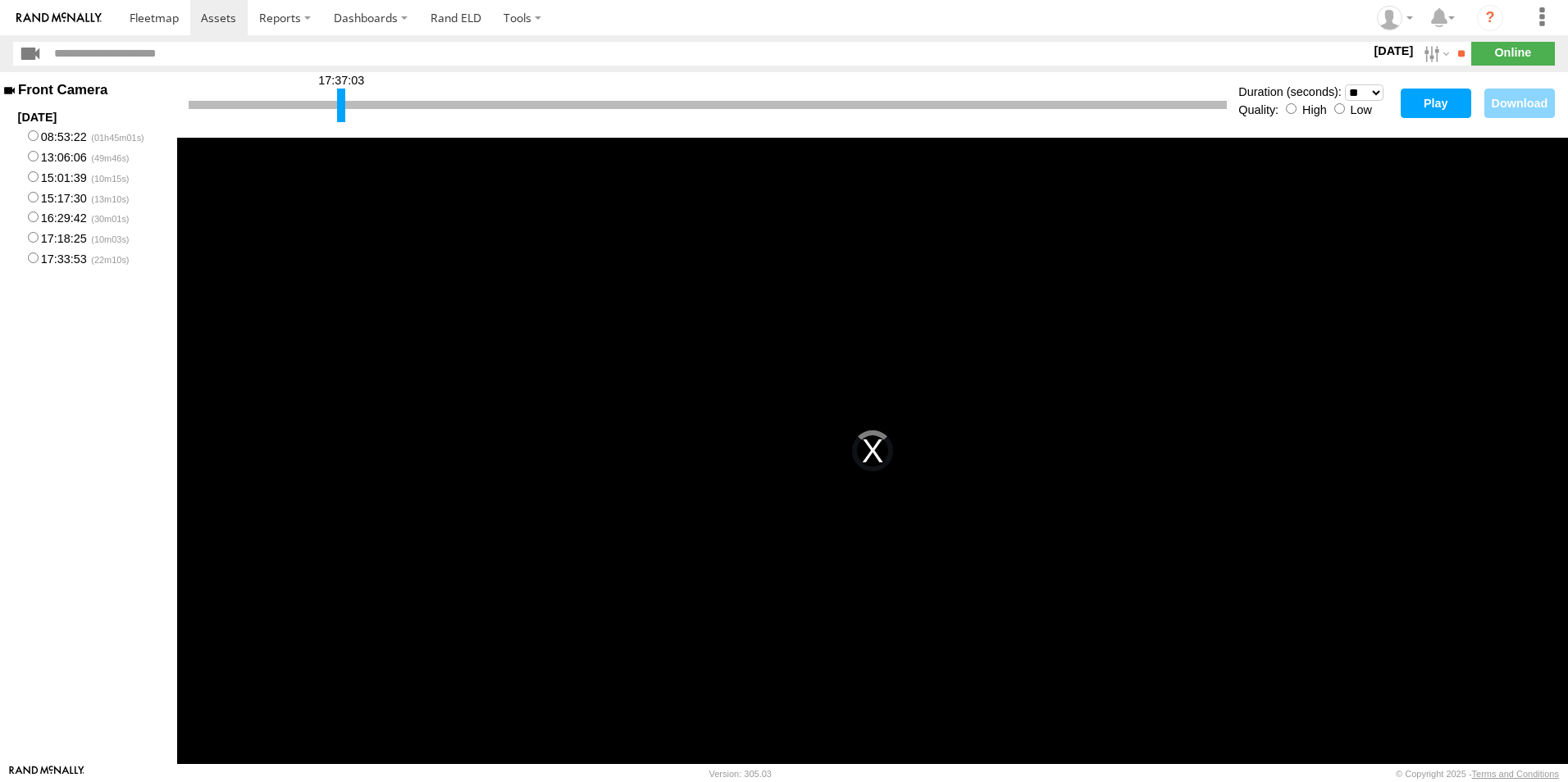
click at [342, 105] on div at bounding box center [341, 105] width 8 height 34
click at [1376, 92] on select "* ** ** ** ** ** ** *** *** *** ***" at bounding box center [1364, 93] width 39 height 17
click at [1345, 84] on select "* ** ** ** ** ** ** *** *** *** ***" at bounding box center [1364, 93] width 39 height 17
click at [1428, 101] on button "Play" at bounding box center [1436, 103] width 71 height 29
click at [763, 228] on div "This is a modal window. The media could not be loaded, either because the serve…" at bounding box center [872, 451] width 1391 height 626
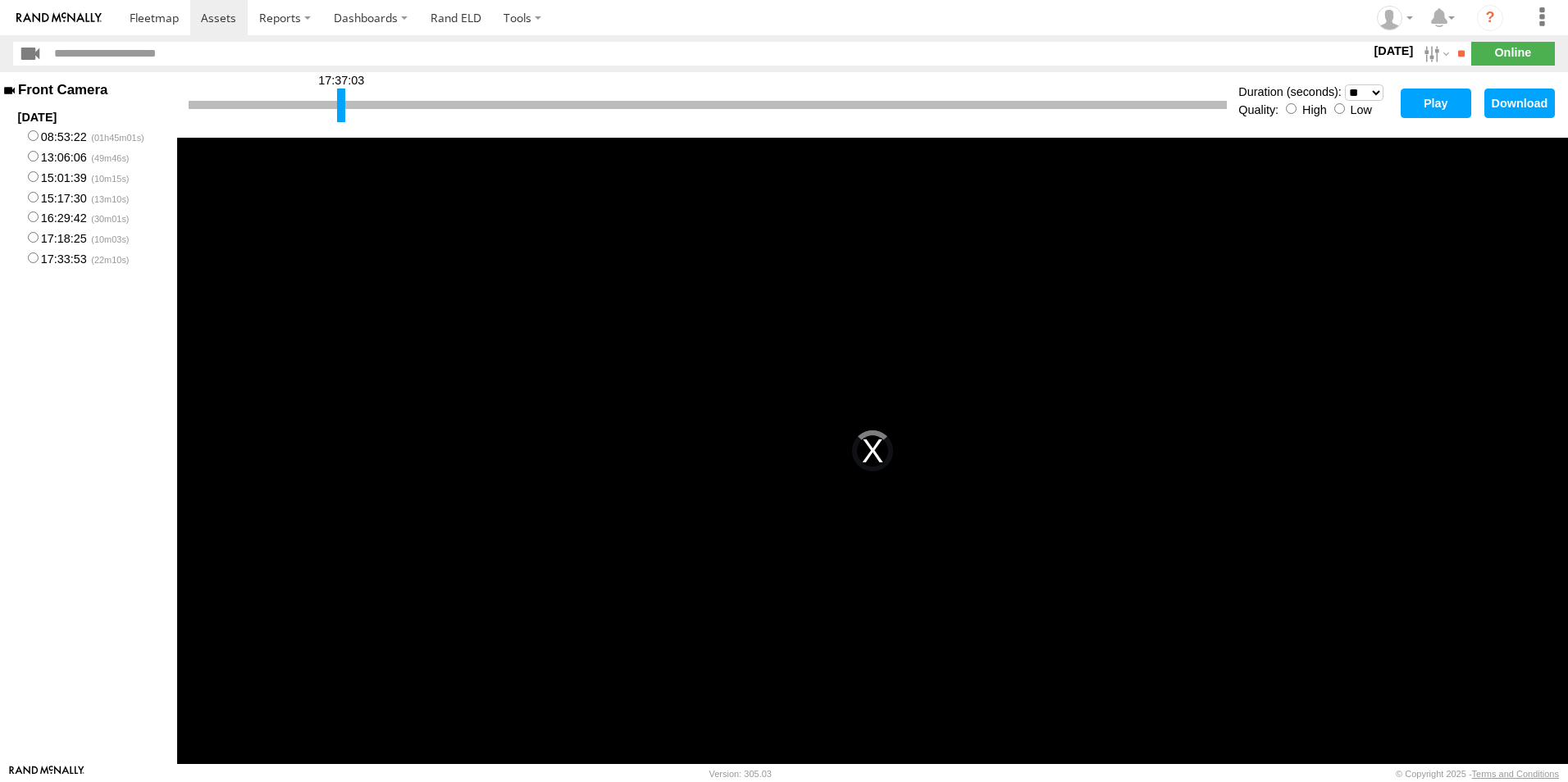
click at [1377, 91] on select "* ** ** ** ** ** ** *** *** *** ***" at bounding box center [1364, 93] width 39 height 17
click at [476, 203] on div "This is a modal window. The media could not be loaded, either because the serve…" at bounding box center [872, 451] width 1391 height 626
click at [619, 398] on div "This is a modal window. The media could not be loaded, either because the serve…" at bounding box center [872, 451] width 1391 height 626
click at [1137, 272] on div "This is a modal window. The media could not be loaded, either because the serve…" at bounding box center [872, 451] width 1391 height 626
click at [644, 227] on div "This is a modal window. The media could not be loaded, either because the serve…" at bounding box center [872, 451] width 1391 height 626
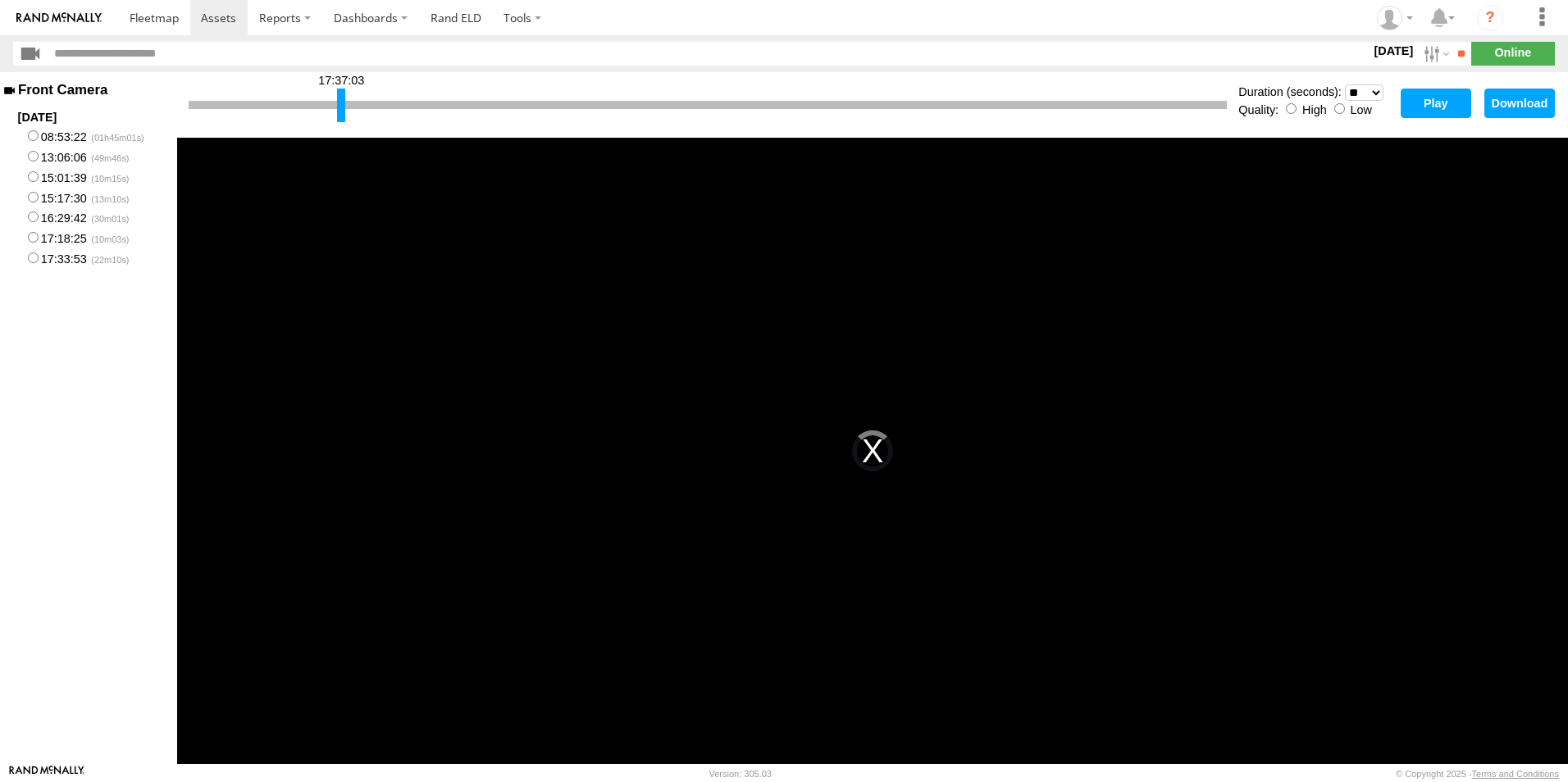
click at [1450, 102] on button "Play" at bounding box center [1436, 103] width 71 height 29
click at [507, 314] on div "This is a modal window. The media could not be loaded, either because the serve…" at bounding box center [872, 451] width 1391 height 626
click at [483, 198] on div "This is a modal window. The media could not be loaded, either because the serve…" at bounding box center [872, 451] width 1391 height 626
click at [1441, 100] on button "Play" at bounding box center [1436, 103] width 71 height 29
click at [806, 324] on div "This is a modal window. The media could not be loaded, either because the serve…" at bounding box center [872, 451] width 1391 height 626
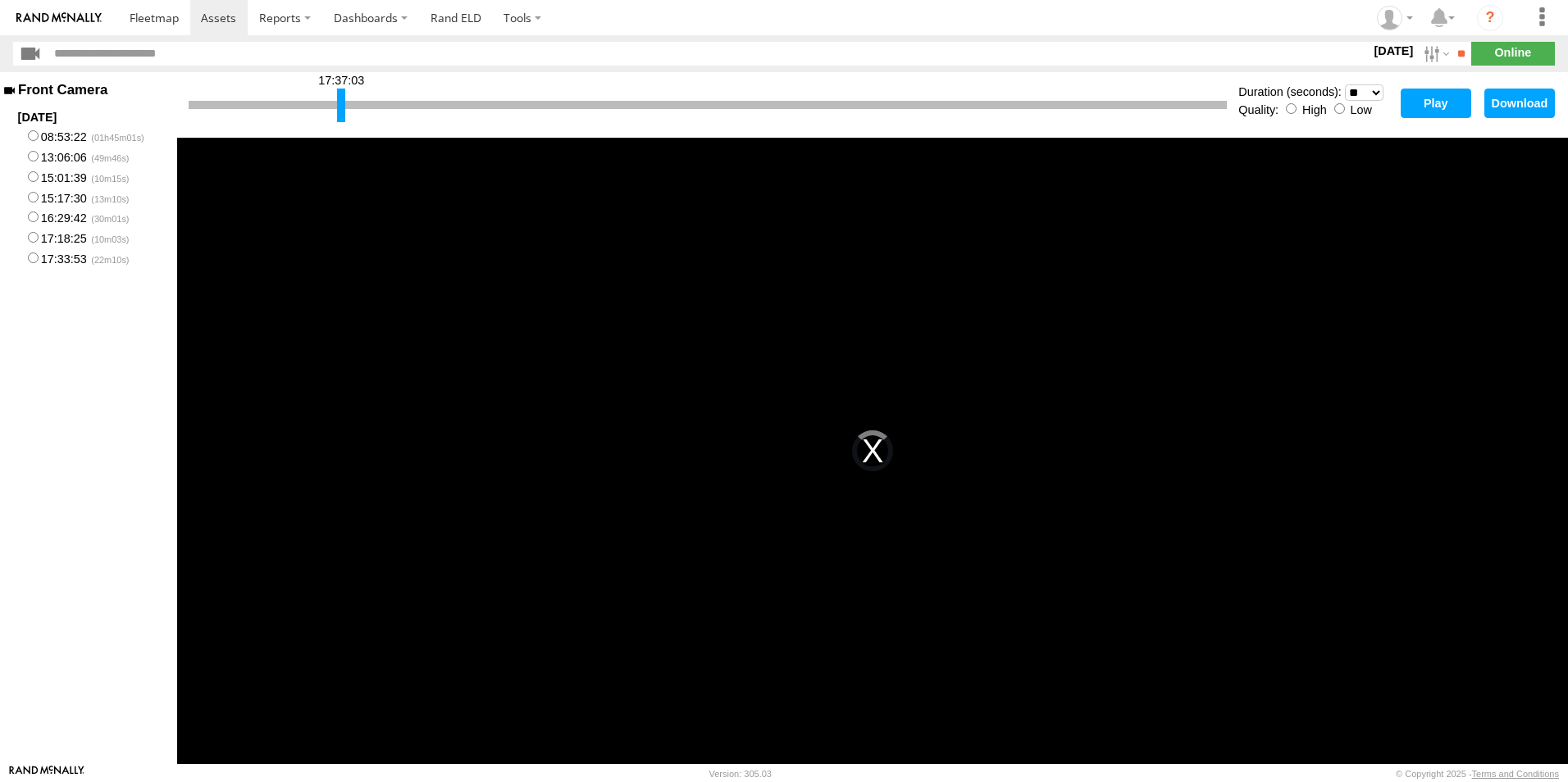
click at [633, 334] on div "This is a modal window. The media could not be loaded, either because the serve…" at bounding box center [872, 451] width 1391 height 626
click at [1394, 361] on div "This is a modal window. The media could not be loaded, either because the serve…" at bounding box center [872, 451] width 1391 height 626
click at [1435, 106] on button "Play" at bounding box center [1436, 103] width 71 height 29
click at [1378, 90] on select "* ** ** ** ** ** ** *** *** *** ***" at bounding box center [1364, 93] width 39 height 17
select select "**"
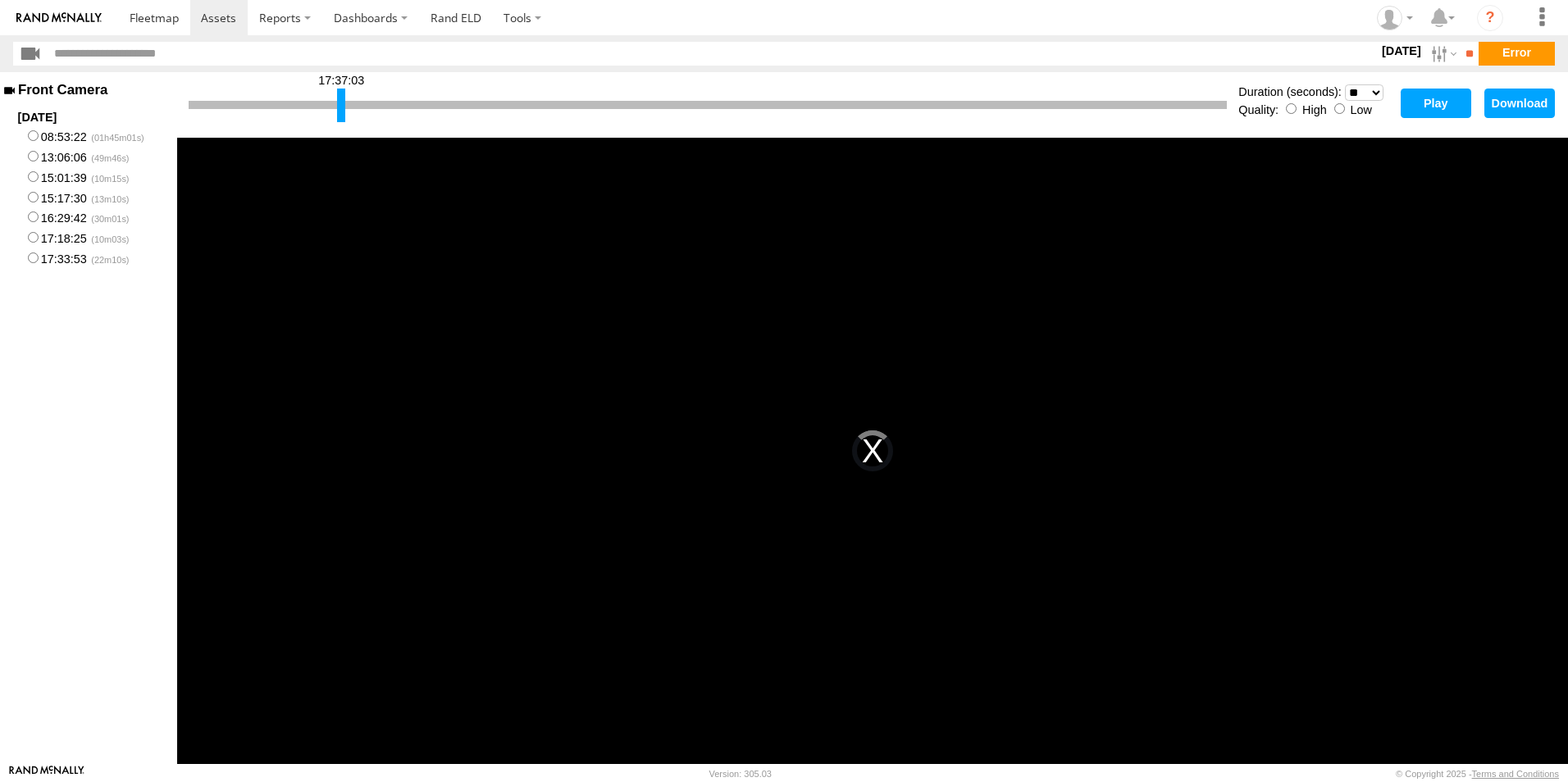
click at [1345, 84] on select "* ** ** ** ** ** ** *** *** *** ***" at bounding box center [1364, 93] width 39 height 17
click at [1419, 105] on button "Play" at bounding box center [1436, 103] width 71 height 29
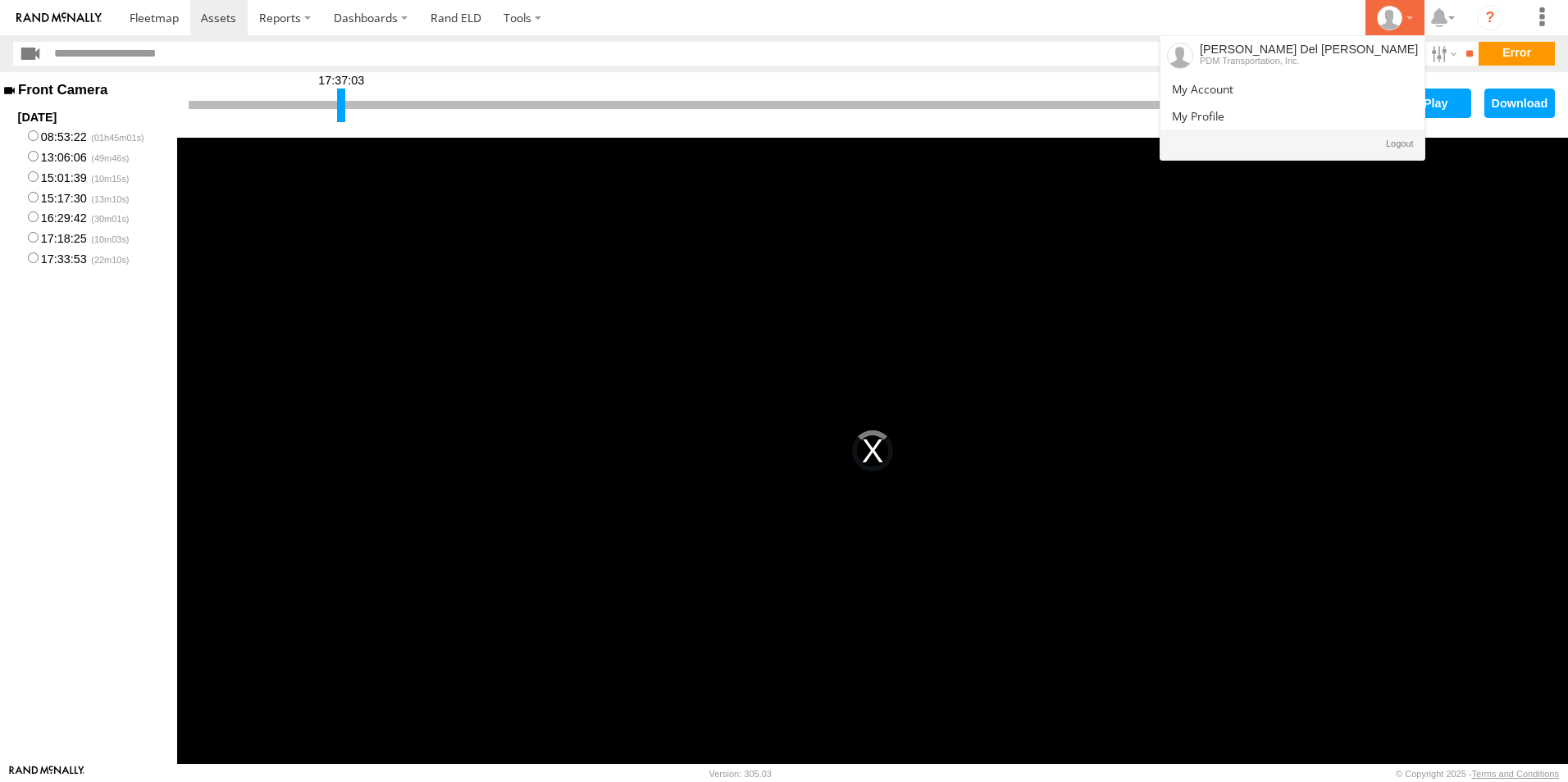
drag, startPoint x: 1410, startPoint y: 17, endPoint x: 1410, endPoint y: 29, distance: 12.0
click at [1410, 17] on div at bounding box center [1395, 17] width 48 height 25
click at [1388, 142] on span at bounding box center [1400, 144] width 28 height 18
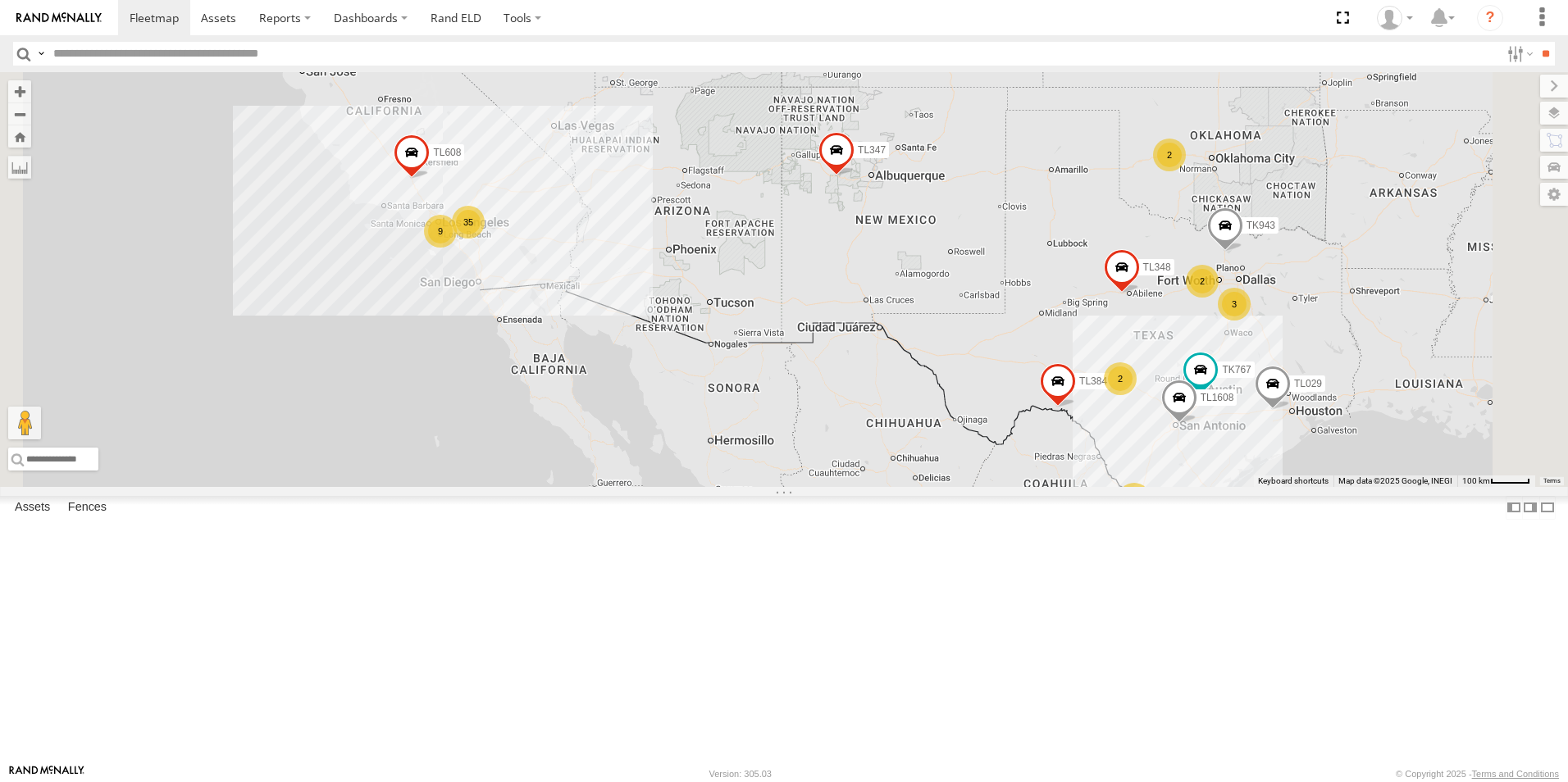
click at [592, 487] on div "19 35 9 TL384 TL348 TL029 3 TL132 2 TK767 2 2 TL1608 TK943 TL347 TL608" at bounding box center [784, 280] width 1568 height 415
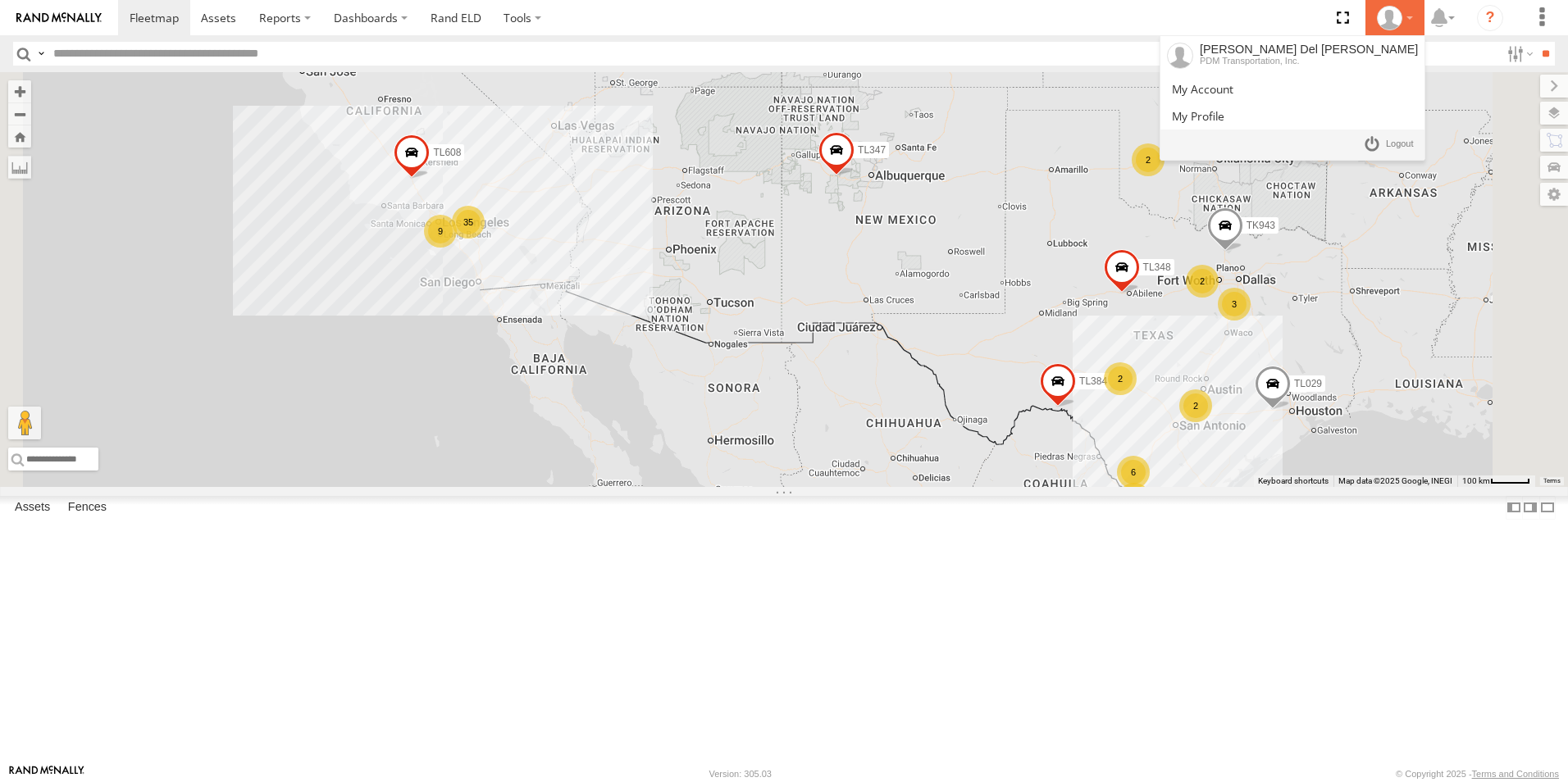
click at [1409, 21] on div at bounding box center [1395, 17] width 48 height 25
click at [1400, 145] on span at bounding box center [1400, 144] width 28 height 18
